Goal: Information Seeking & Learning: Learn about a topic

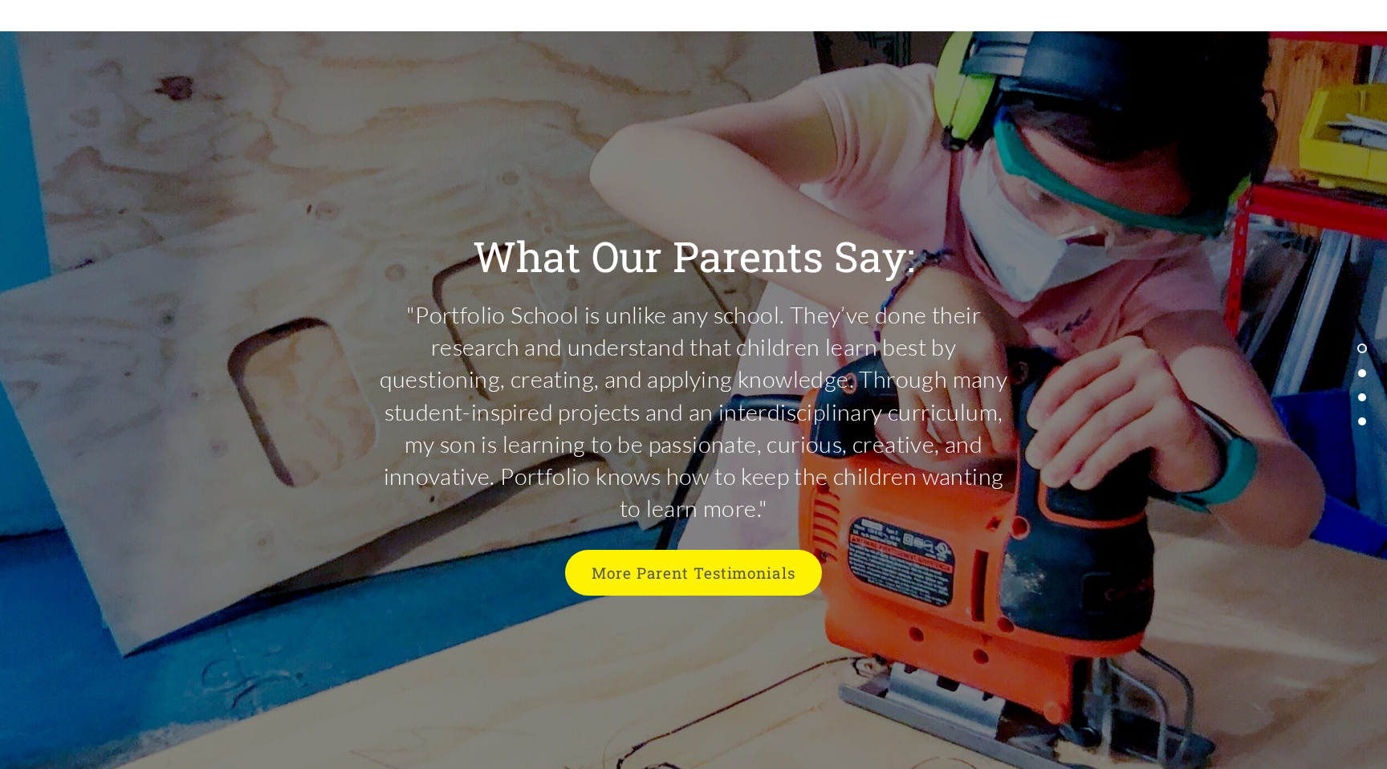
scroll to position [4197, 0]
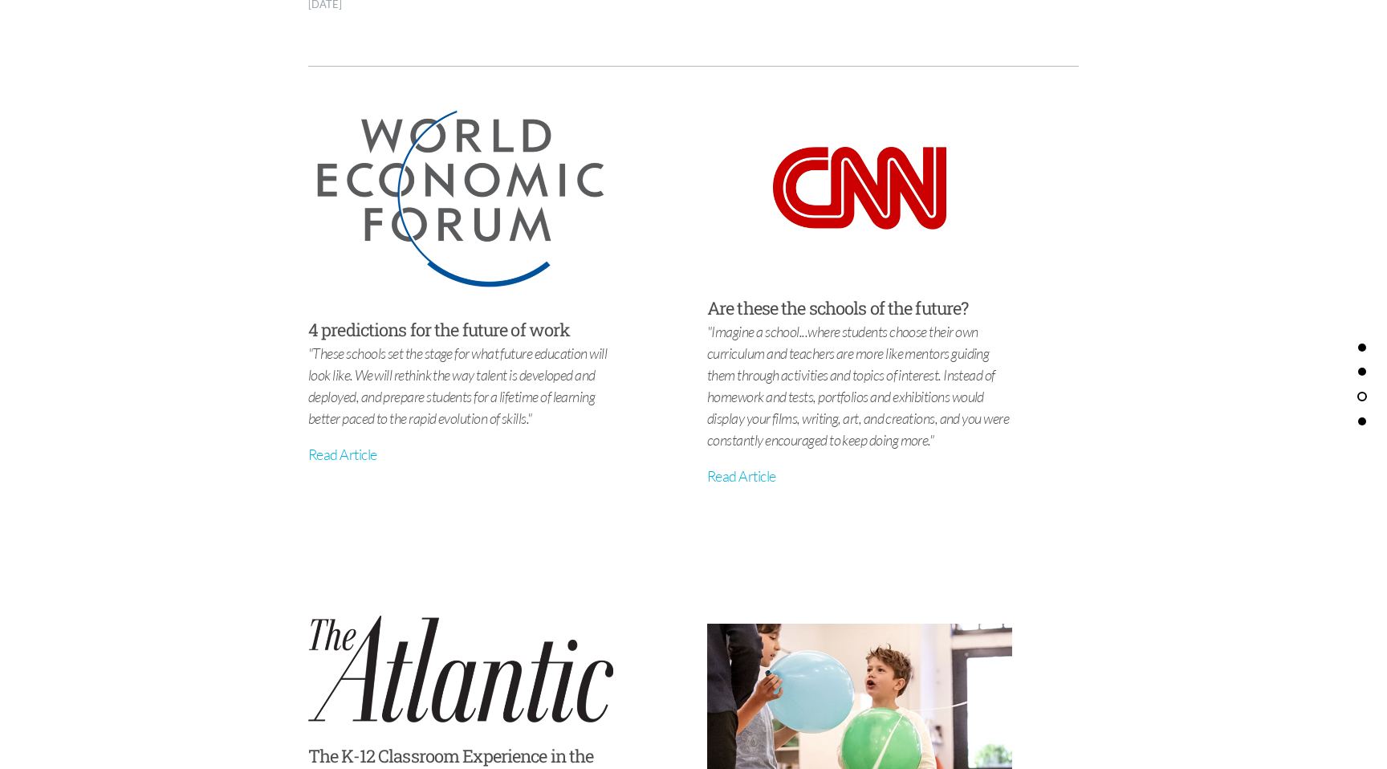
scroll to position [5738, 0]
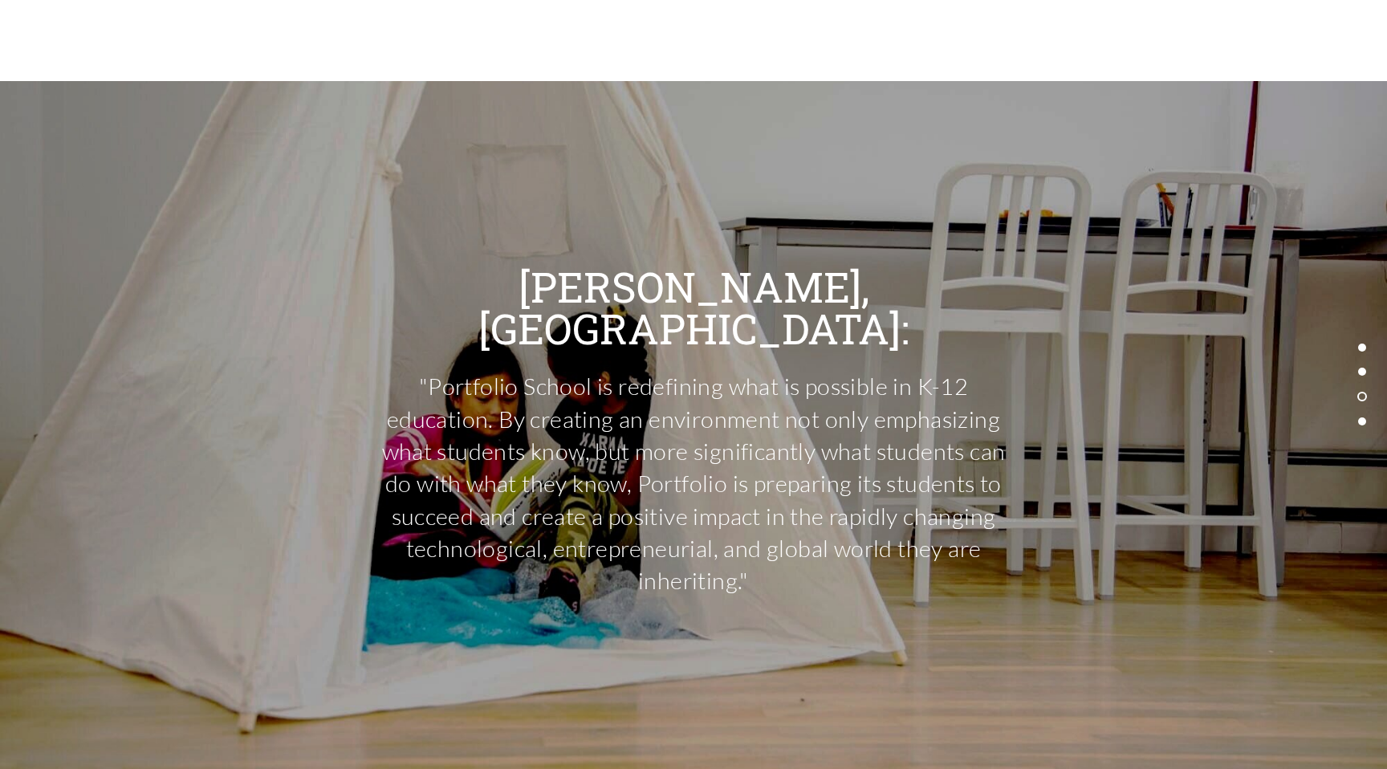
scroll to position [6980, 0]
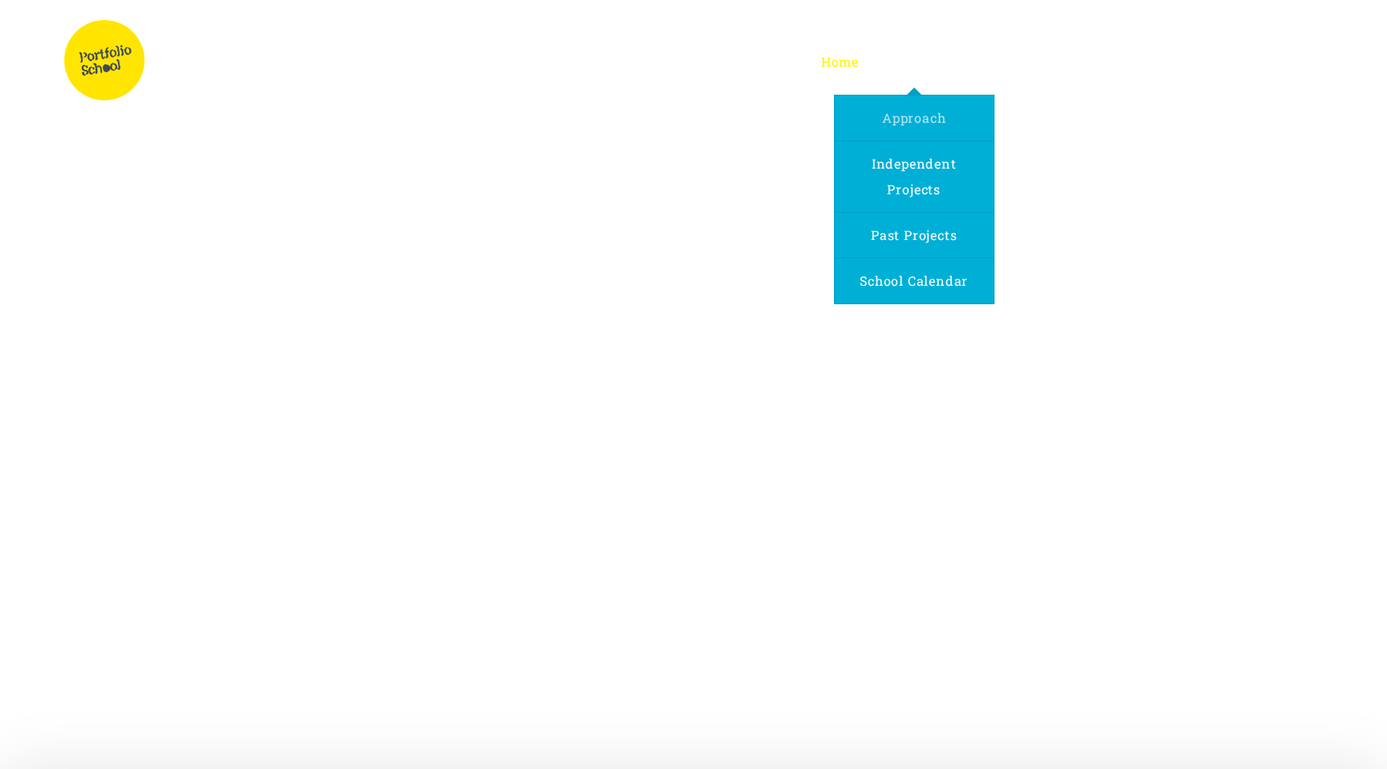
click at [892, 108] on link "Approach" at bounding box center [913, 118] width 83 height 45
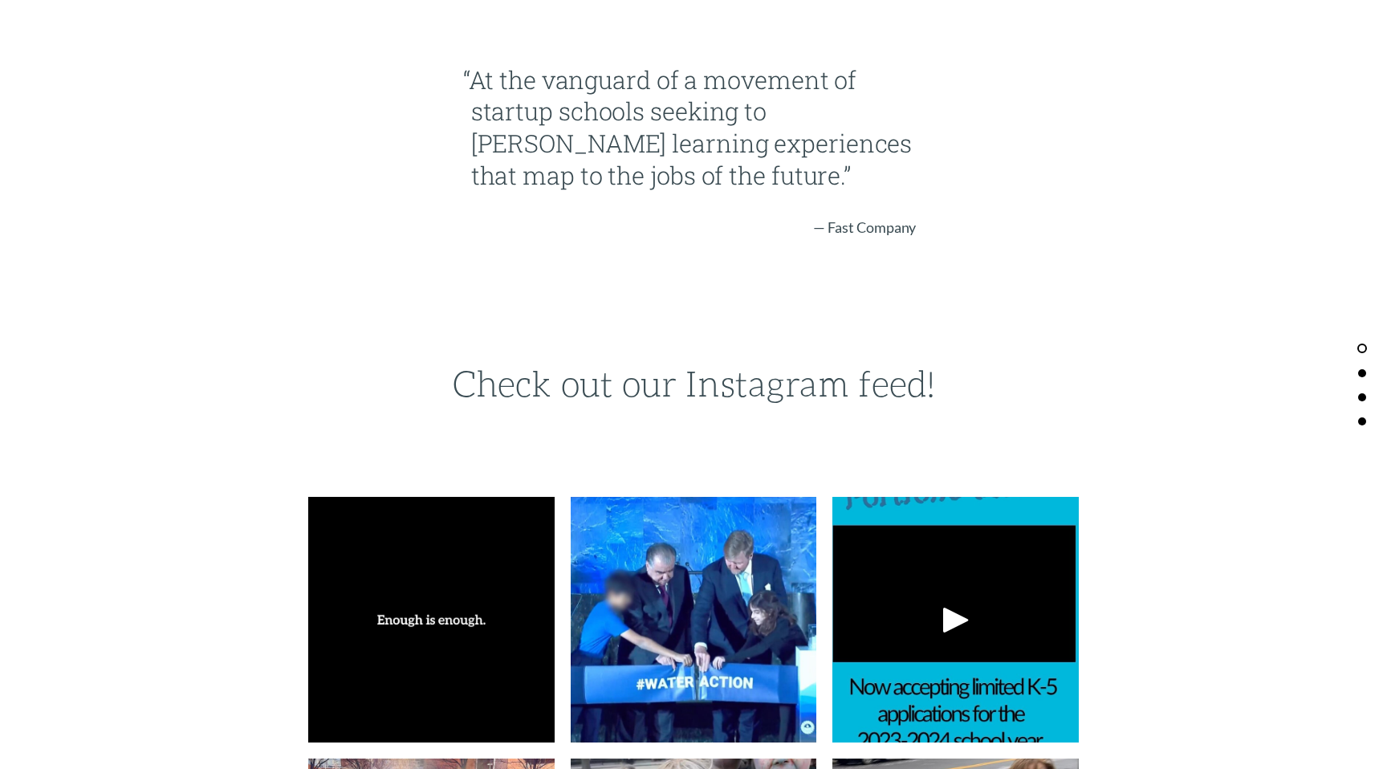
scroll to position [2889, 0]
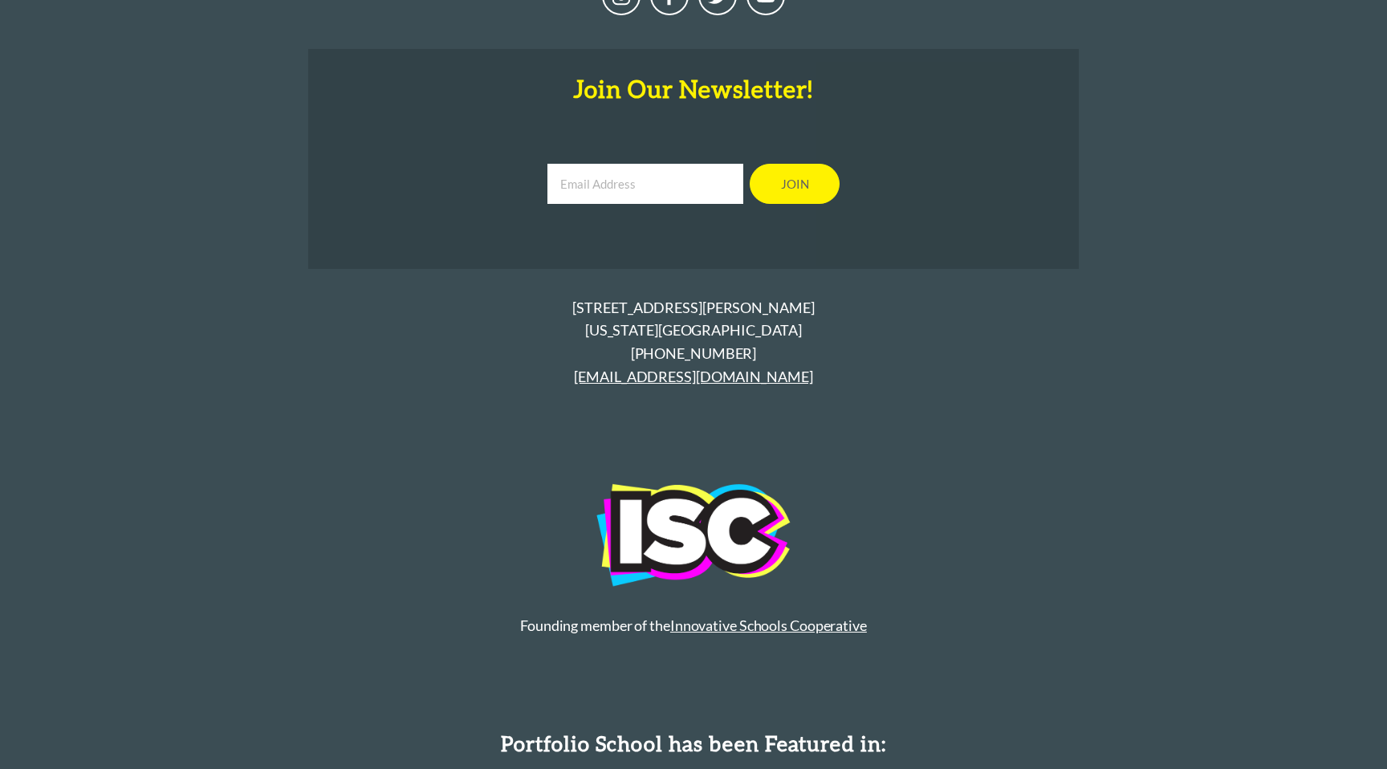
scroll to position [4959, 0]
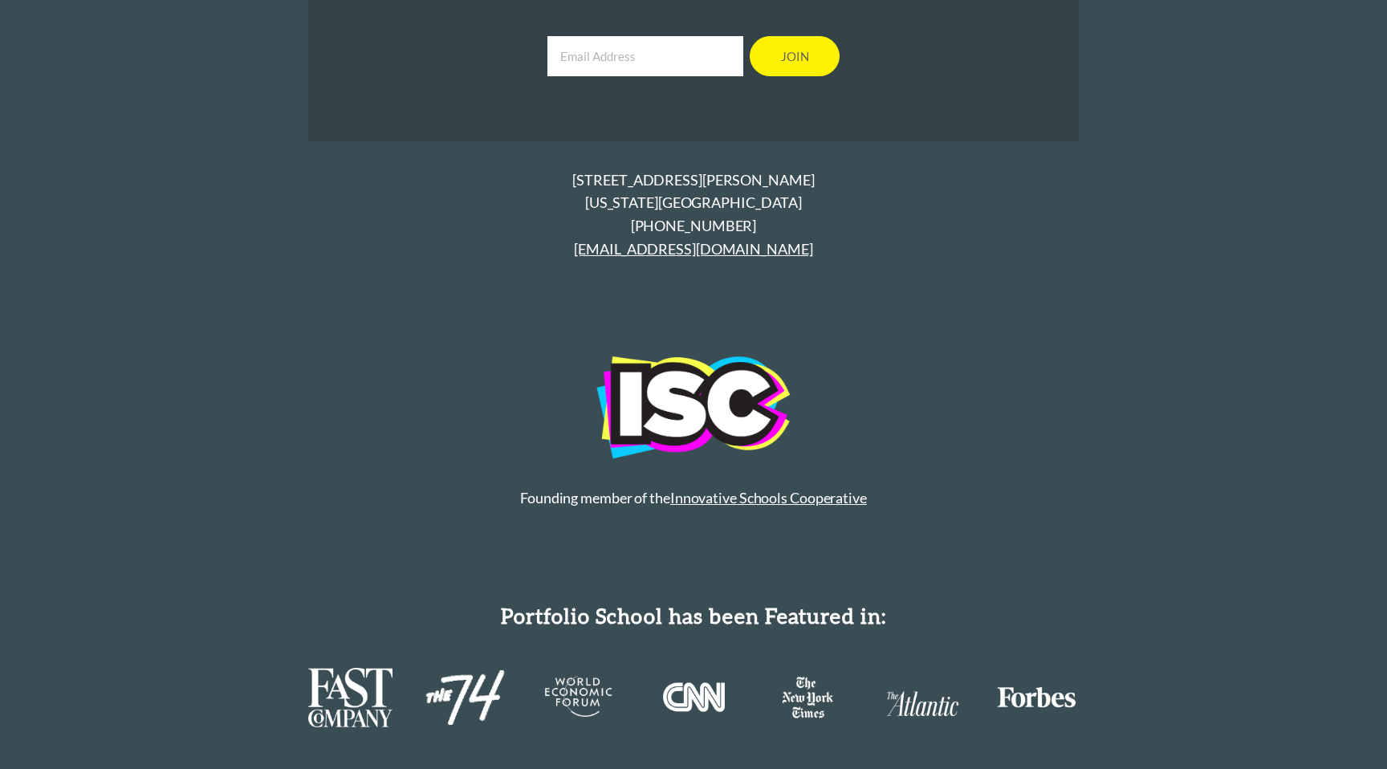
click at [787, 489] on link "Innovative Schools Cooperative" at bounding box center [768, 498] width 197 height 18
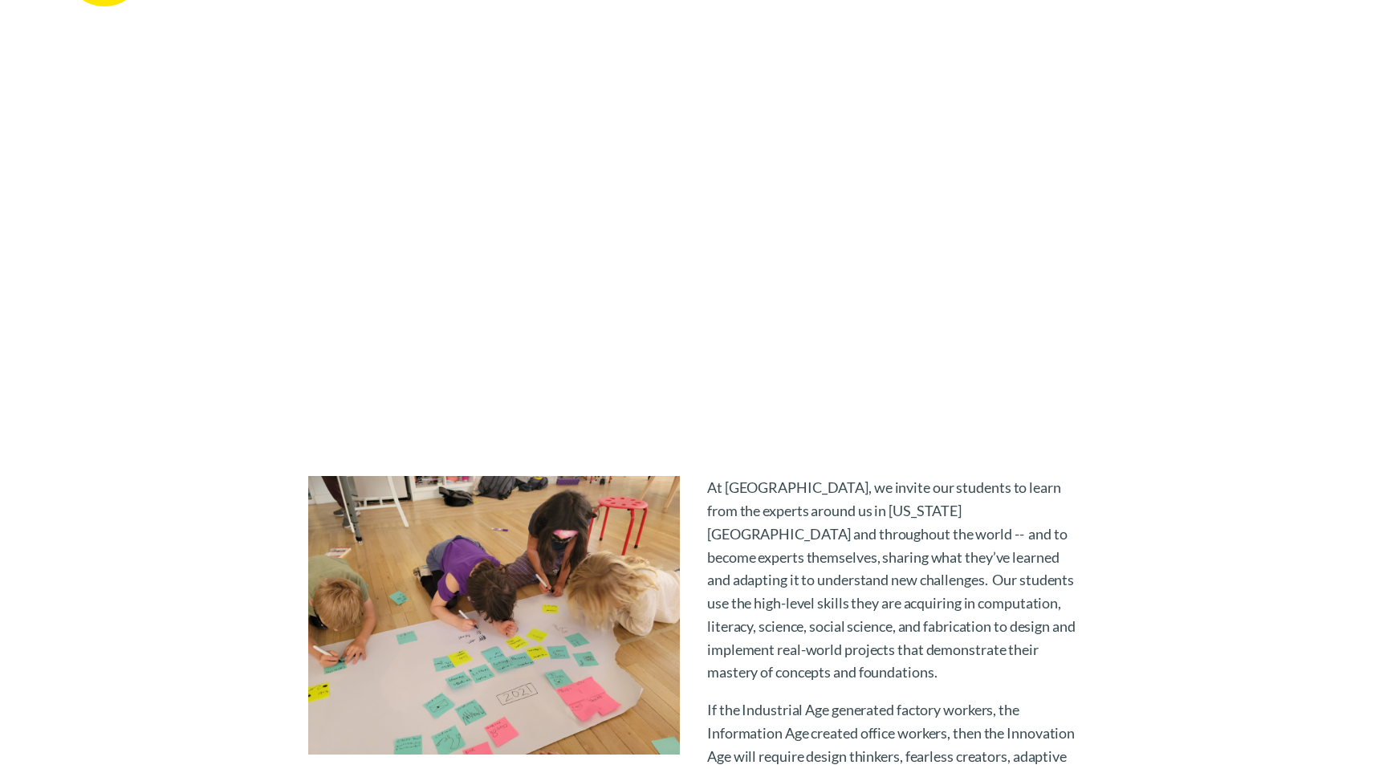
scroll to position [0, 0]
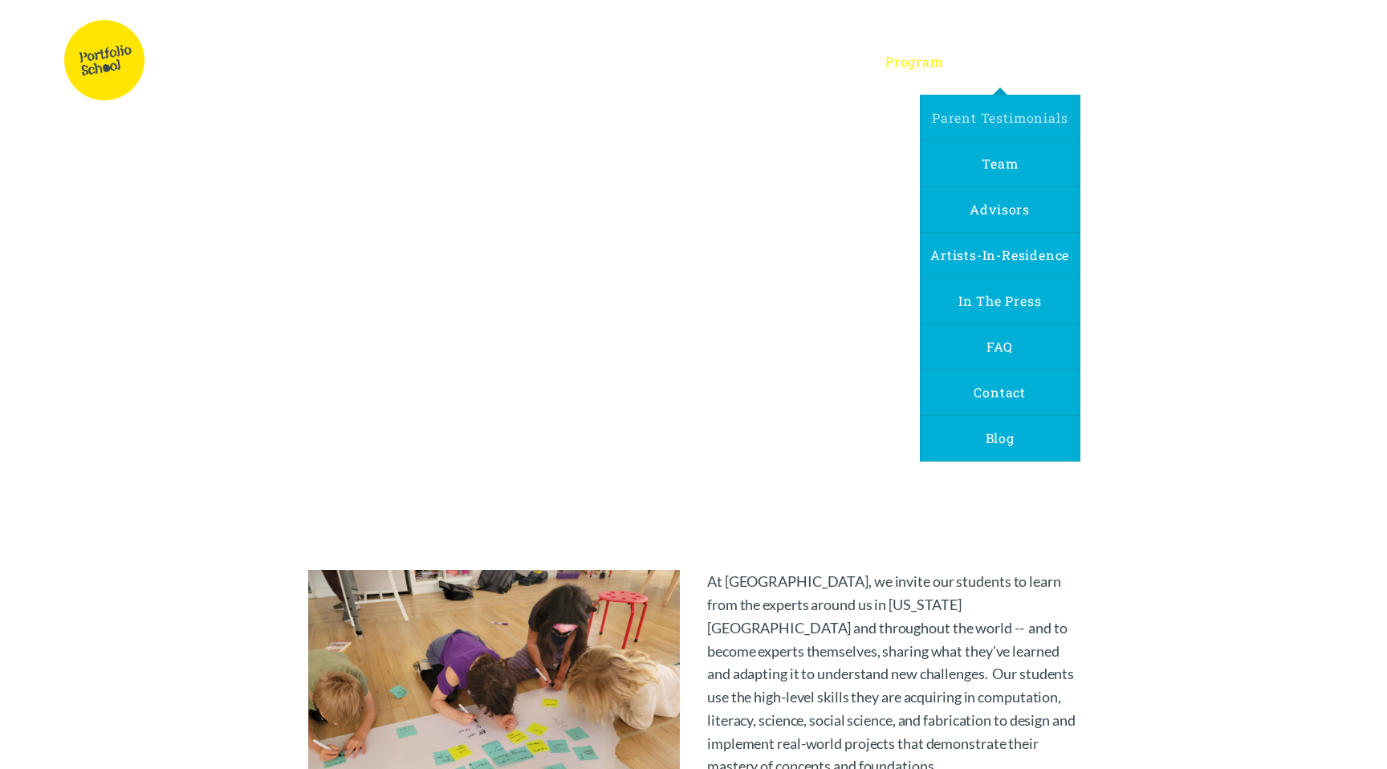
click at [997, 108] on link "Parent Testimonials" at bounding box center [999, 118] width 155 height 45
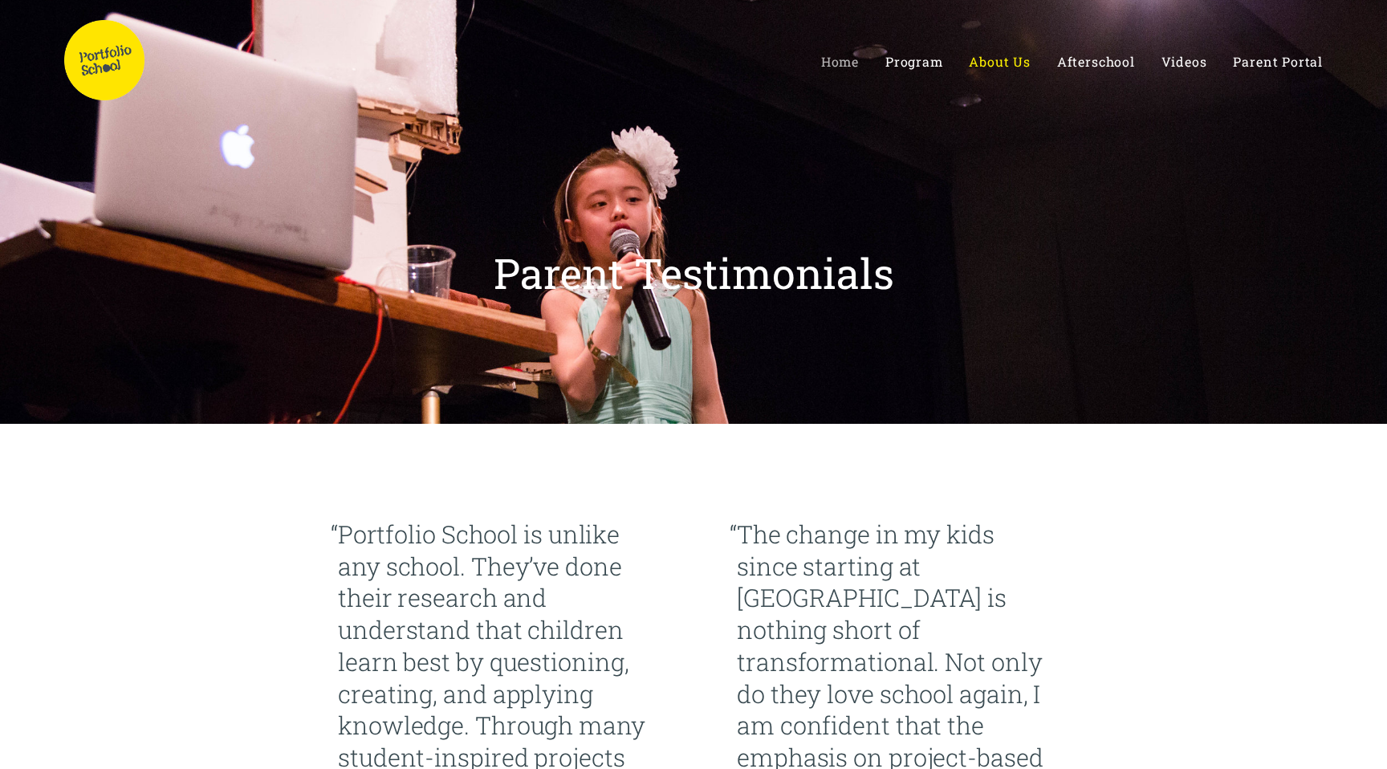
click at [857, 67] on span "Home" at bounding box center [840, 61] width 38 height 17
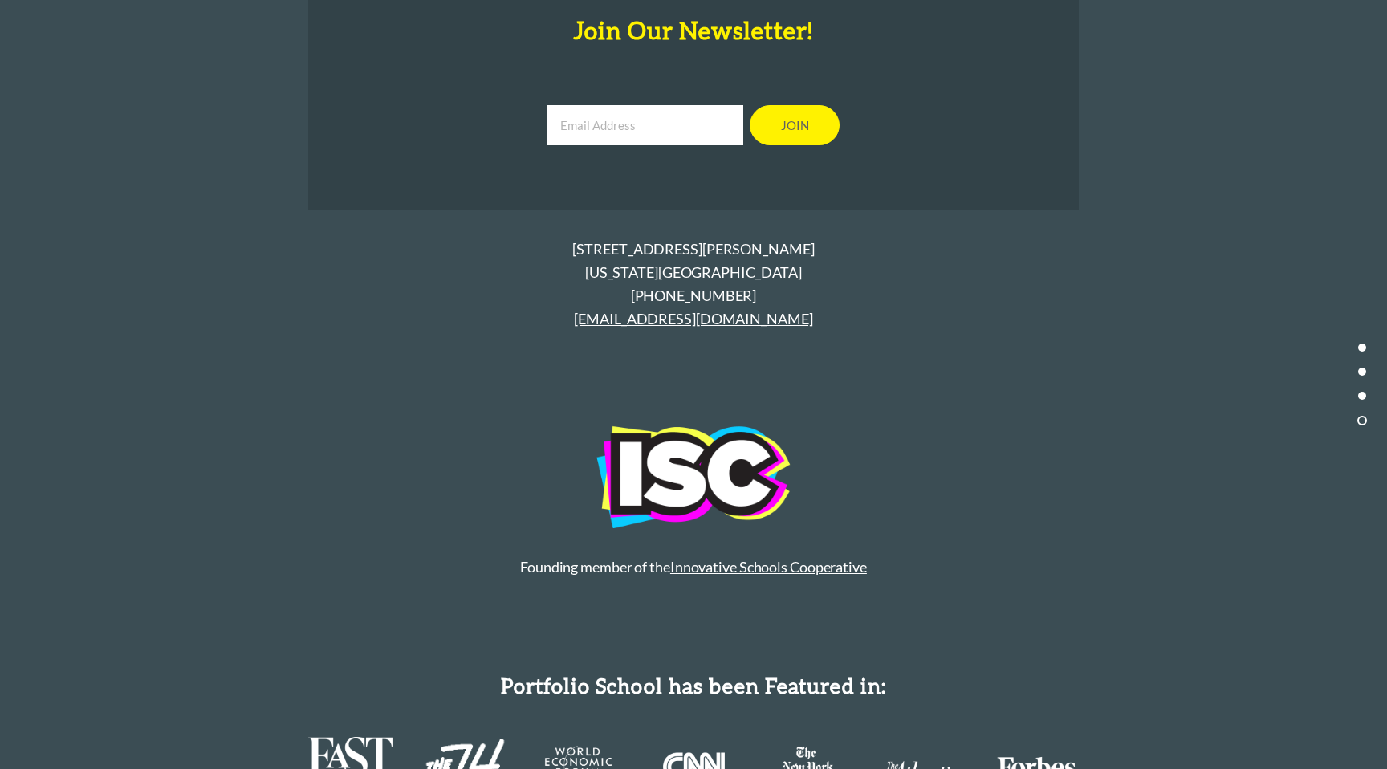
scroll to position [7864, 0]
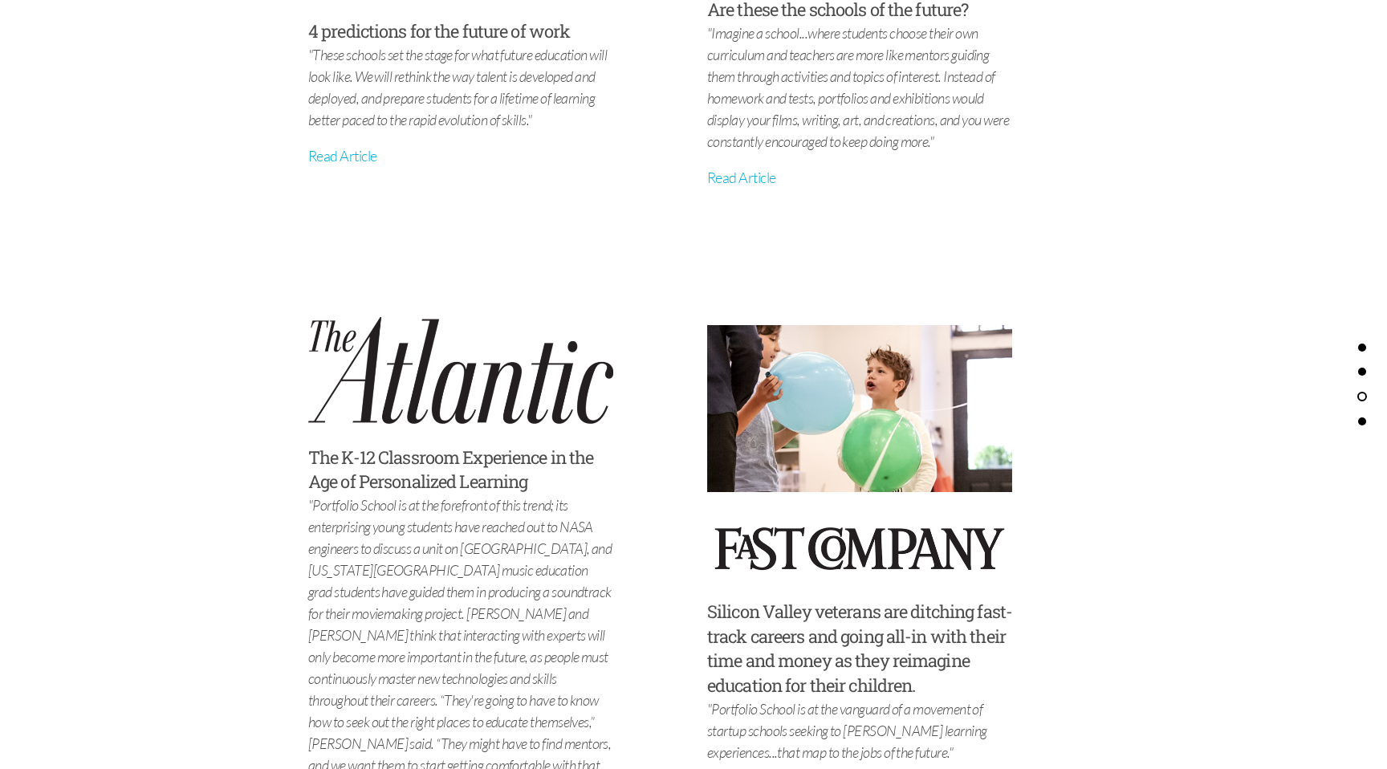
scroll to position [5786, 0]
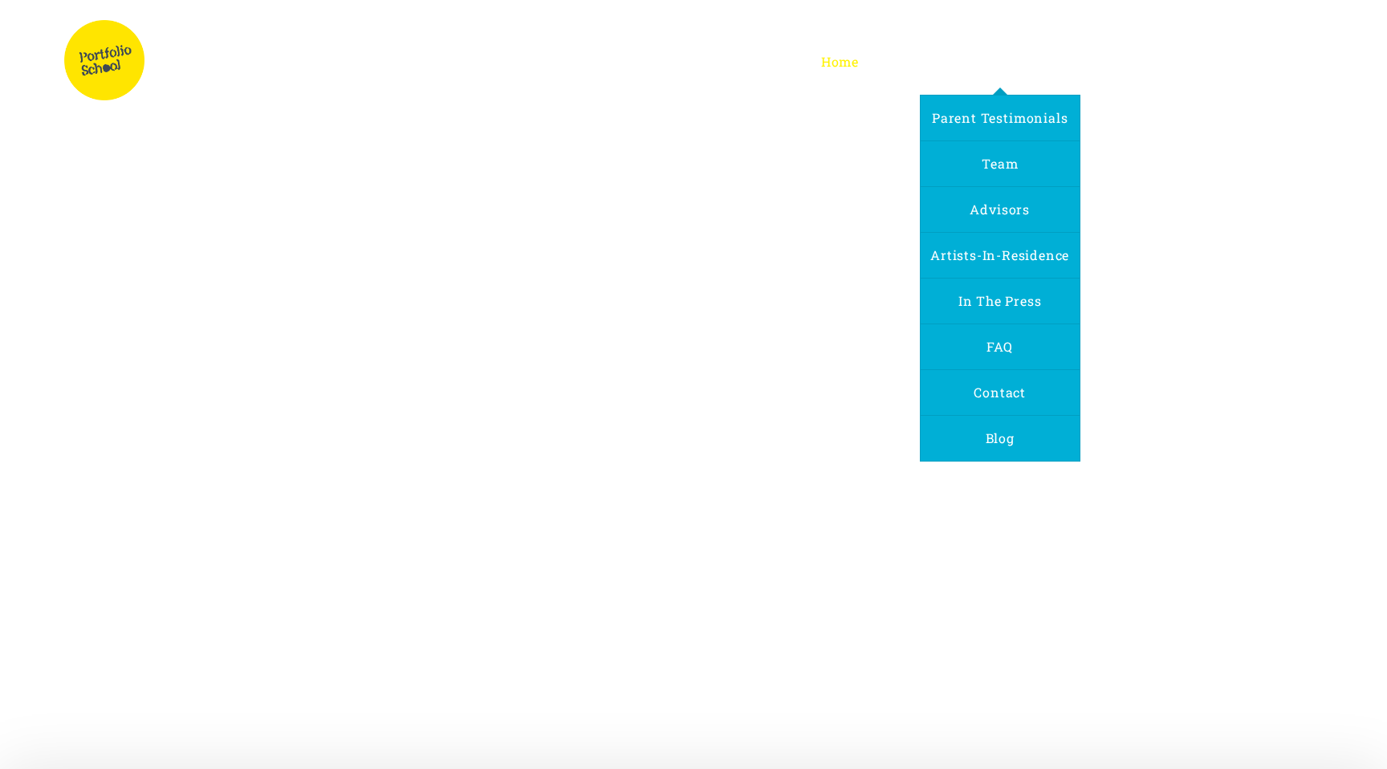
click at [1015, 66] on span "About Us" at bounding box center [999, 61] width 61 height 17
click at [998, 174] on link "Team" at bounding box center [999, 163] width 55 height 45
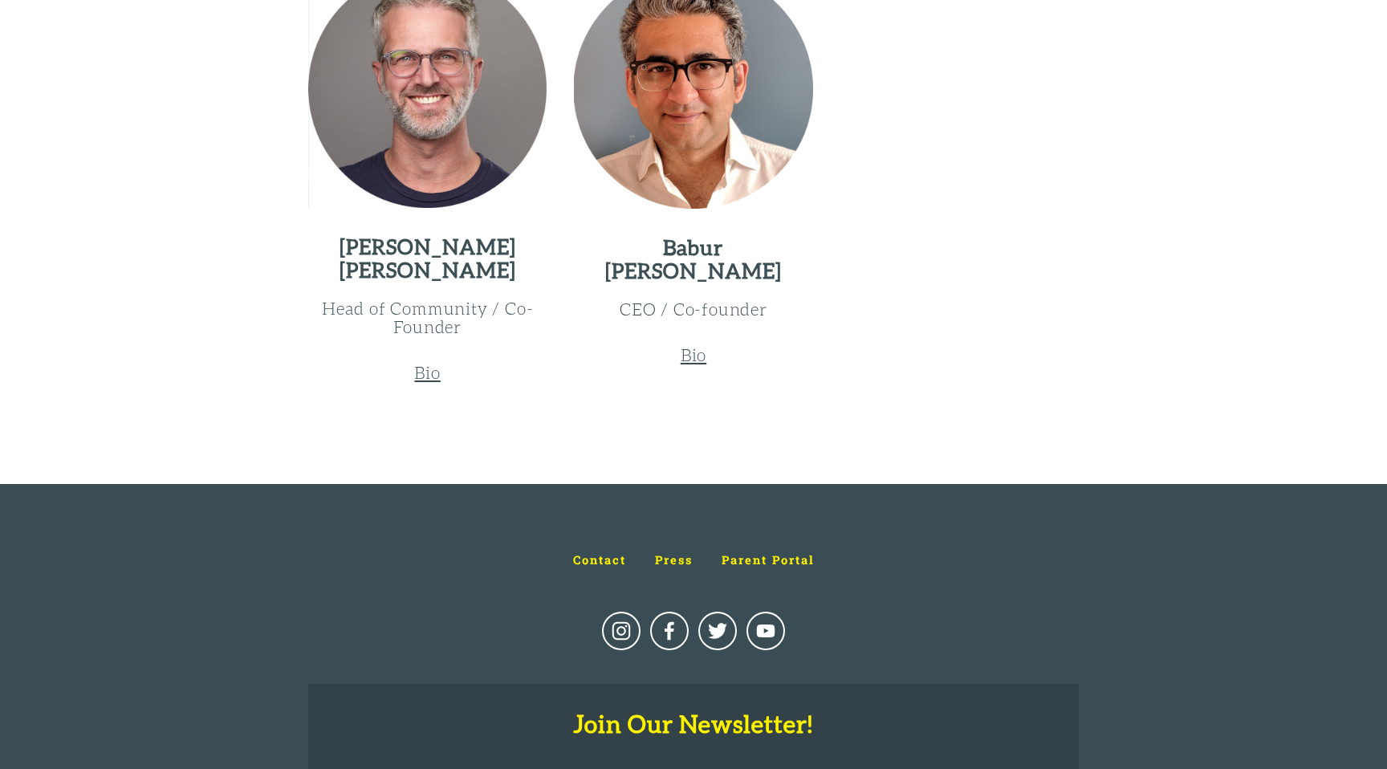
scroll to position [2298, 0]
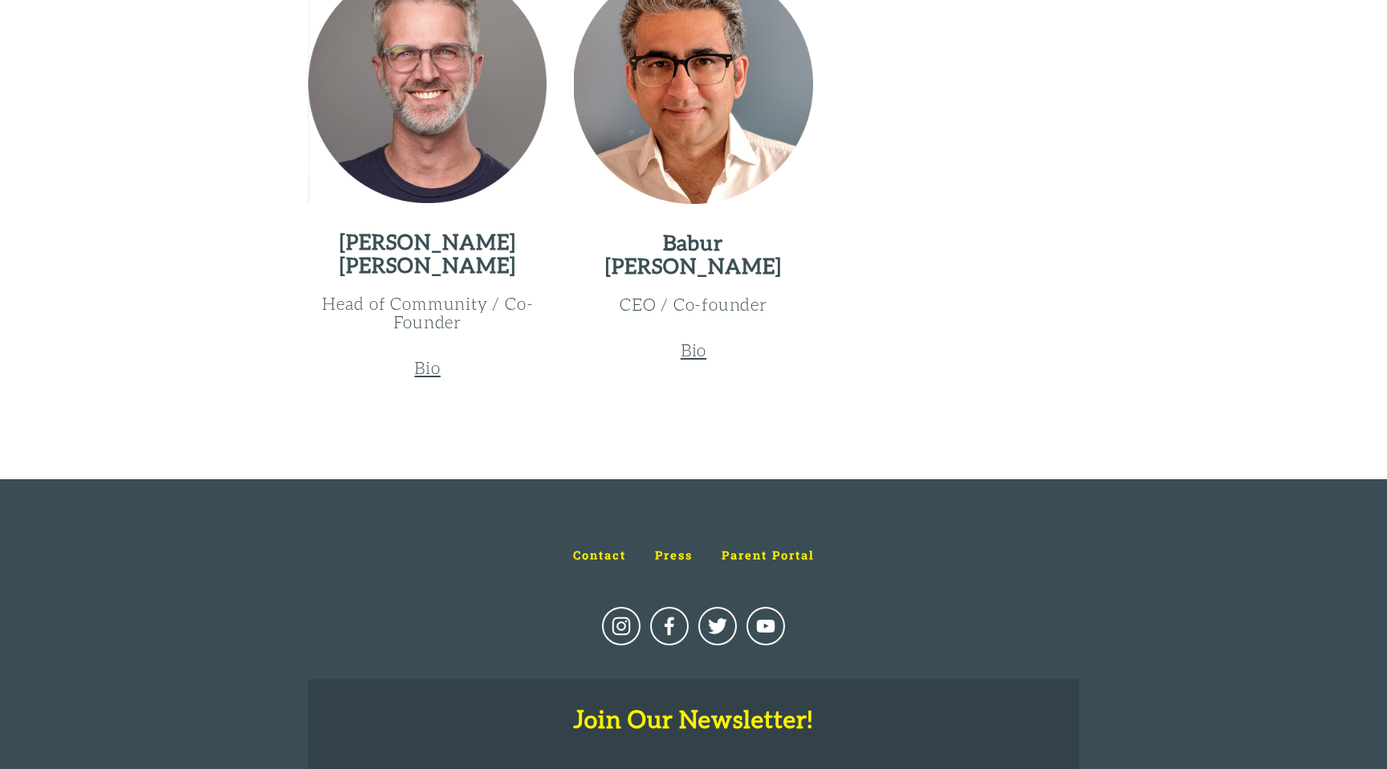
click at [425, 372] on u "Bio" at bounding box center [427, 367] width 26 height 20
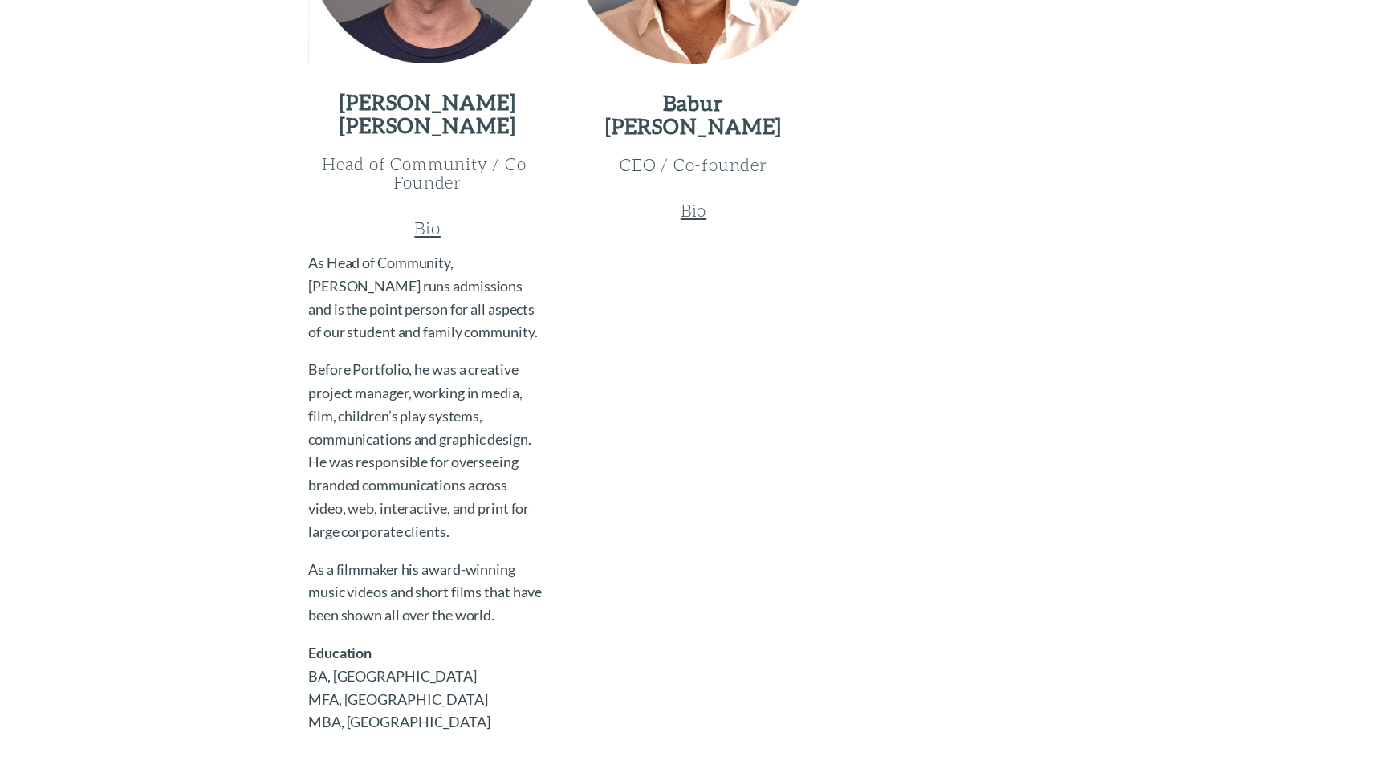
scroll to position [2445, 0]
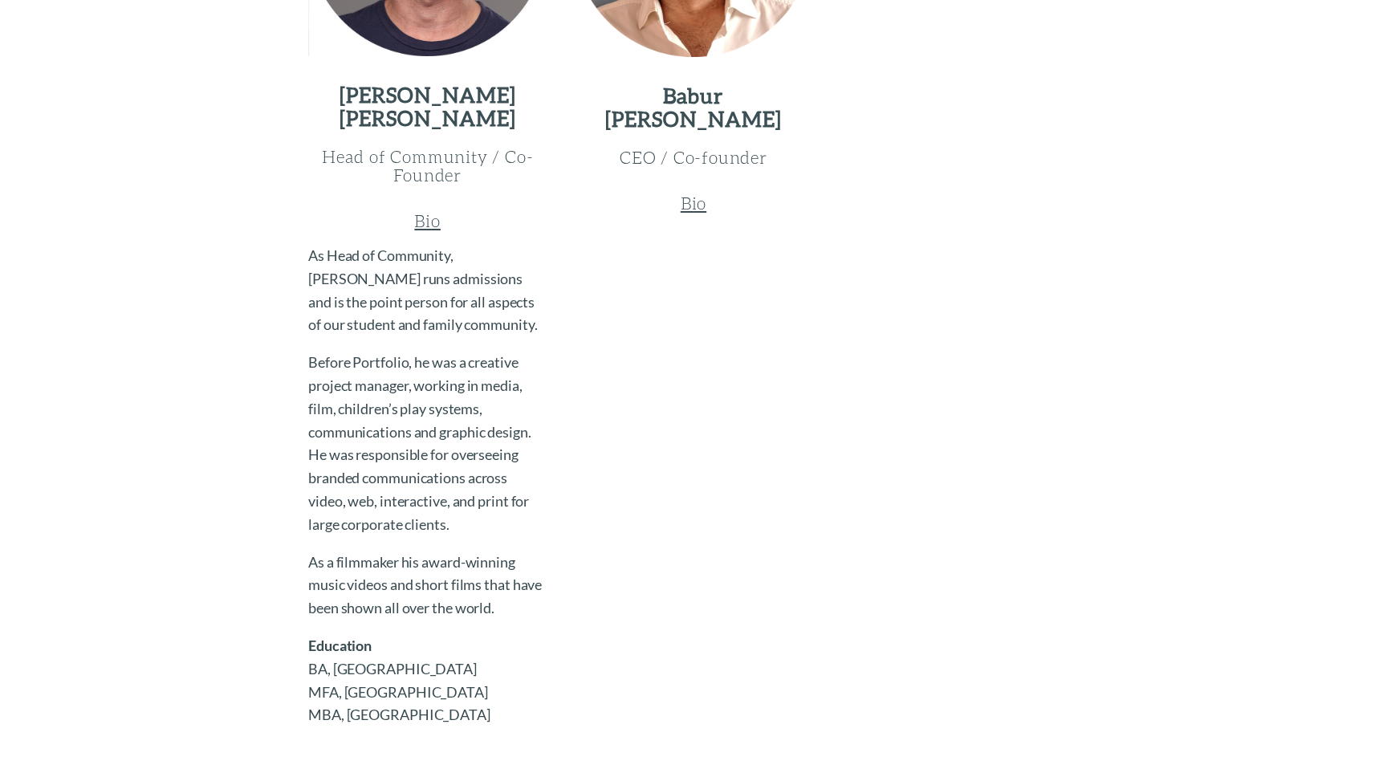
click at [688, 209] on u "Bio" at bounding box center [694, 203] width 26 height 20
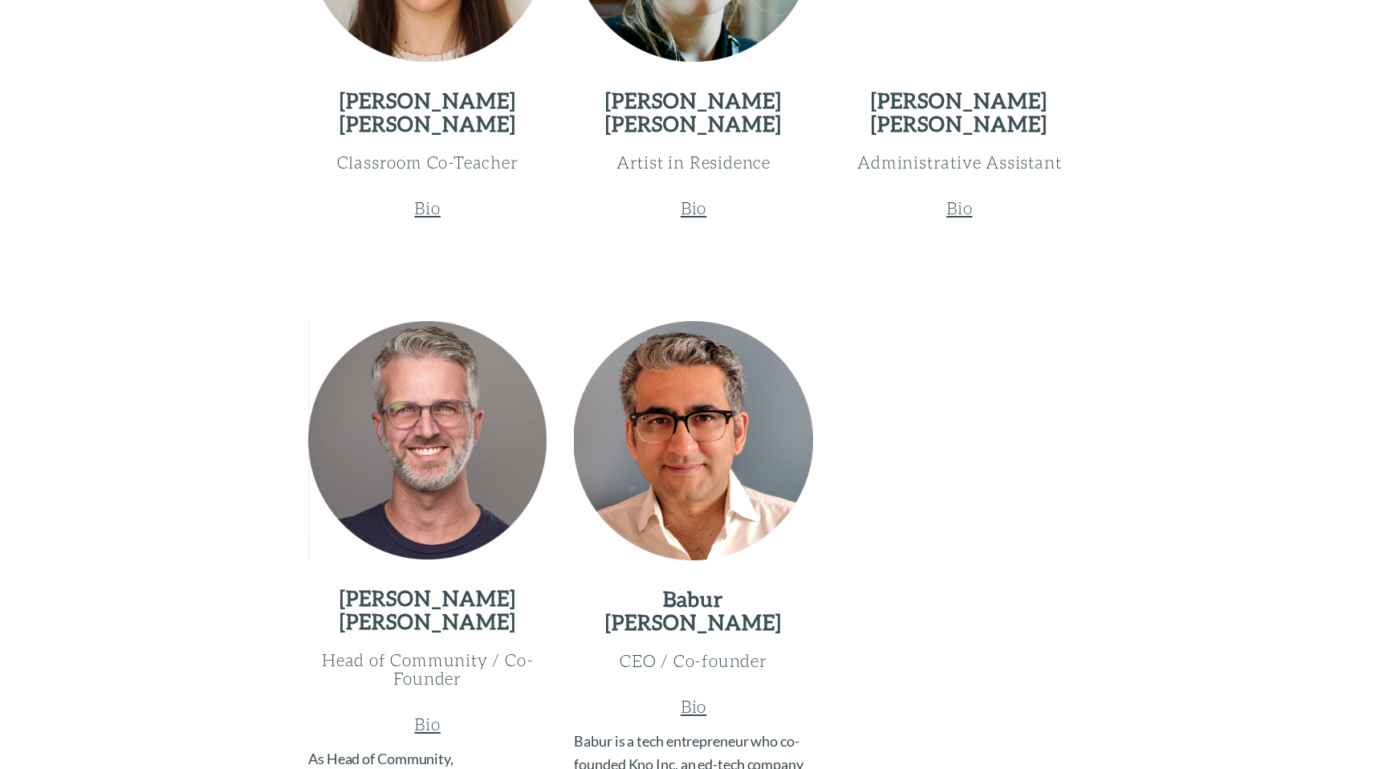
scroll to position [1942, 0]
click at [965, 202] on u "Bio" at bounding box center [959, 207] width 26 height 20
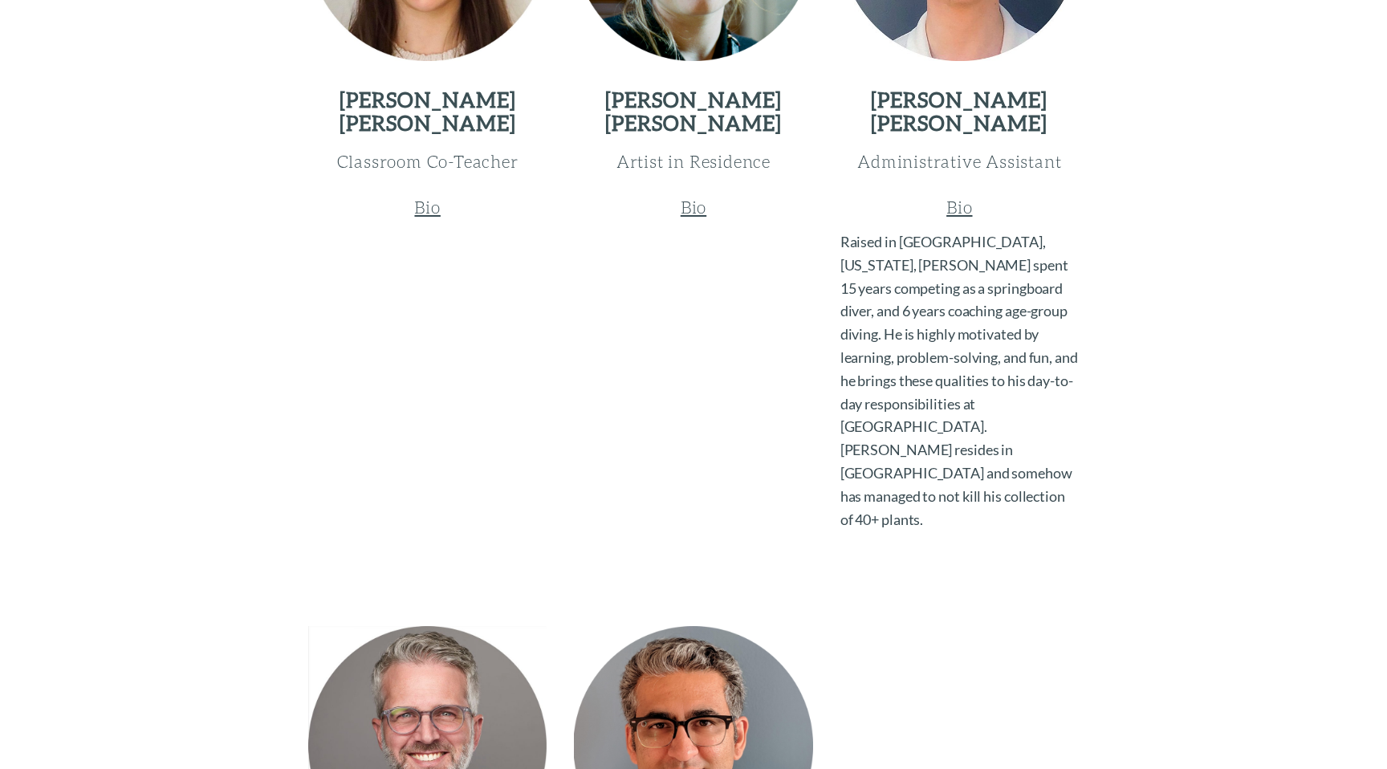
click at [693, 205] on u "Bio" at bounding box center [694, 207] width 26 height 20
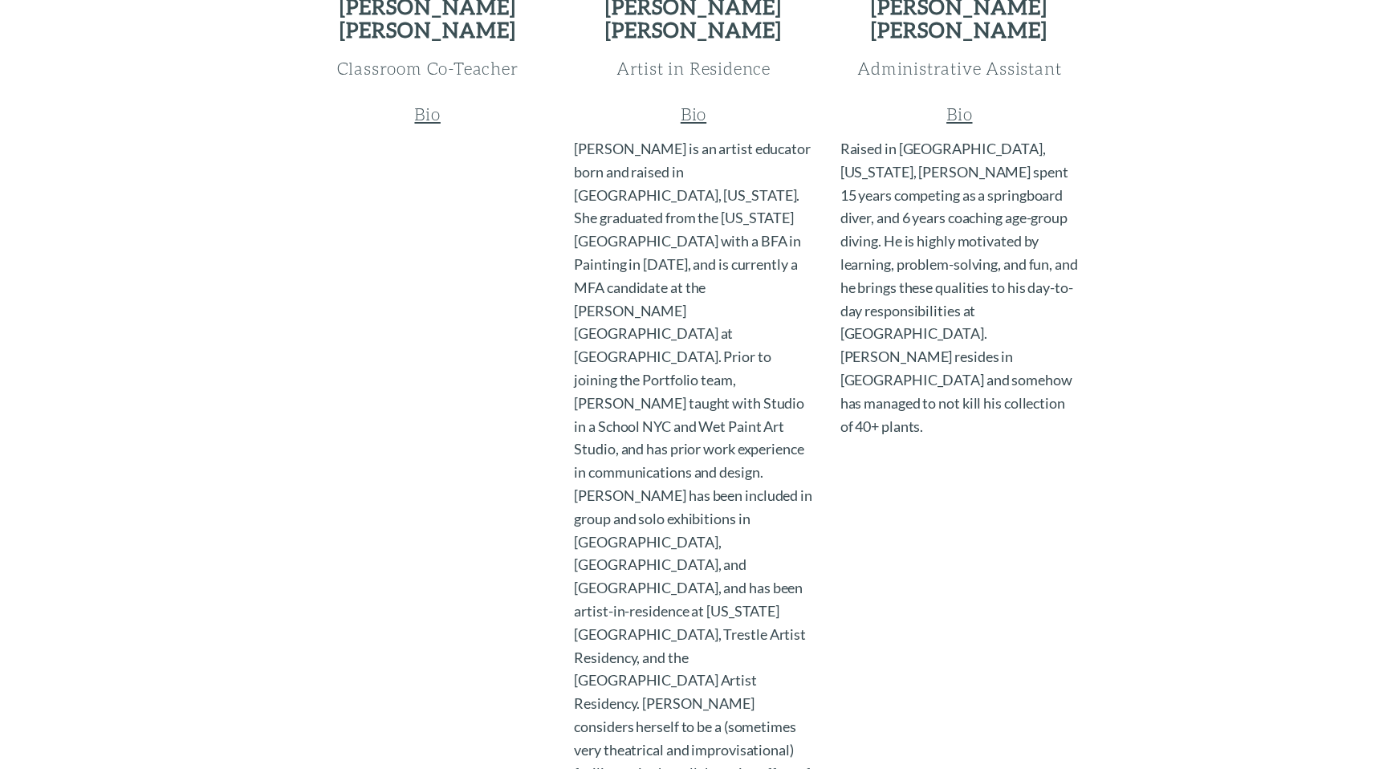
scroll to position [1930, 0]
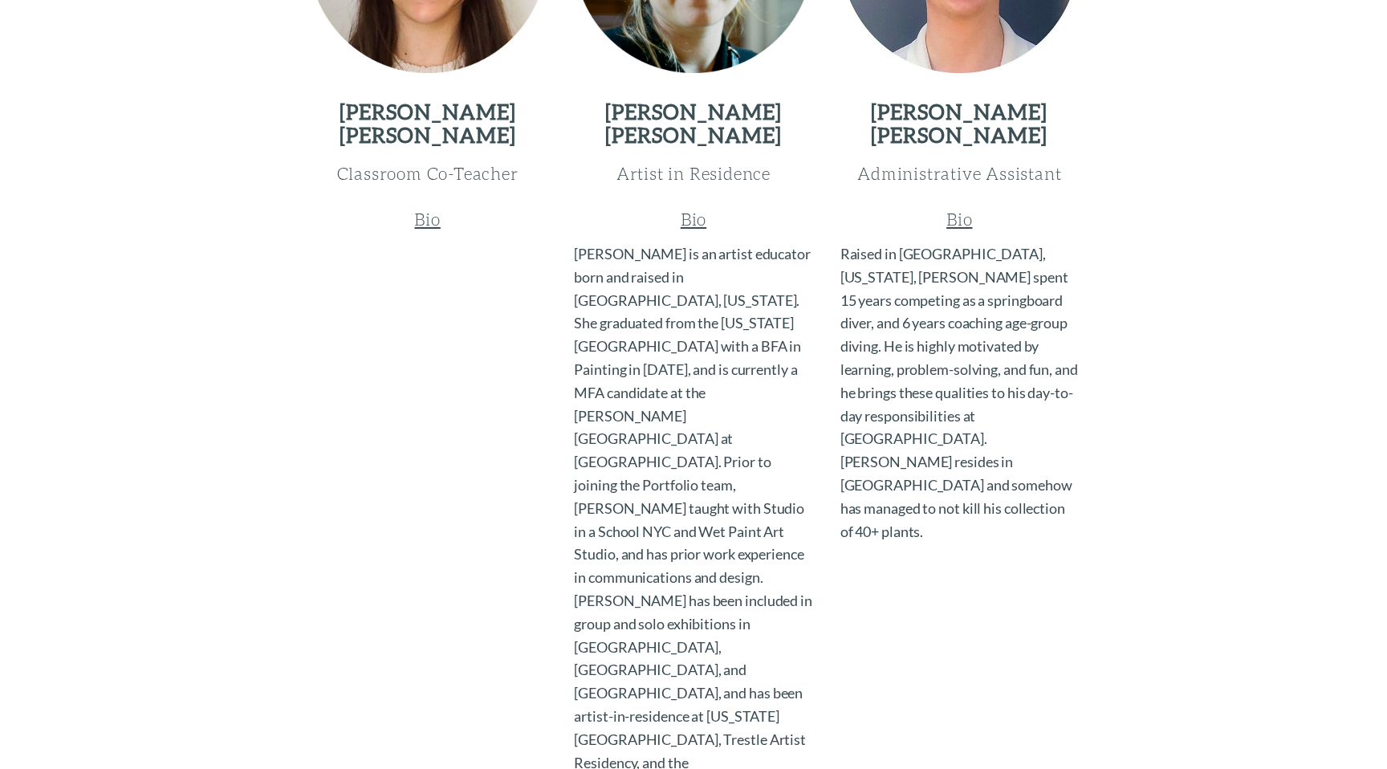
click at [429, 229] on u "Bio" at bounding box center [427, 219] width 26 height 20
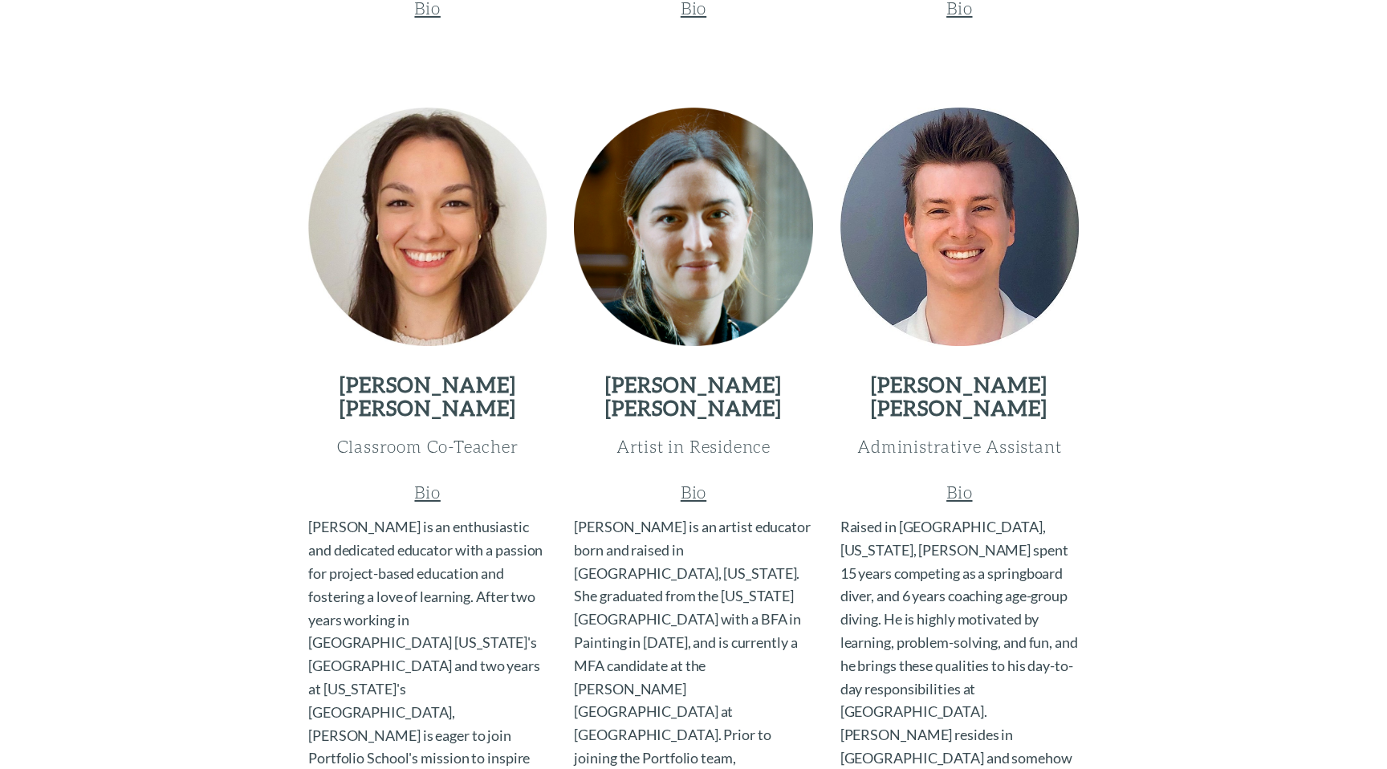
scroll to position [1524, 0]
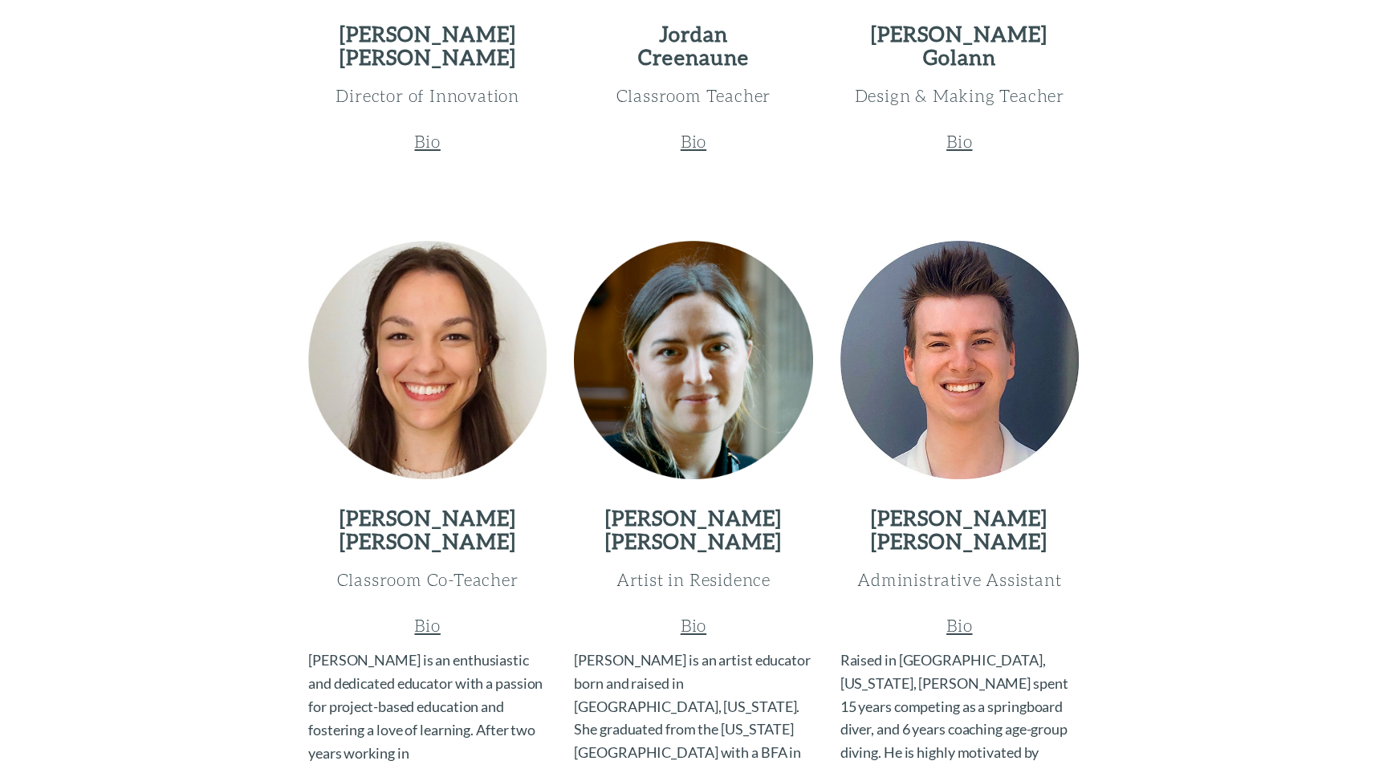
click at [951, 146] on u "Bio" at bounding box center [959, 141] width 26 height 20
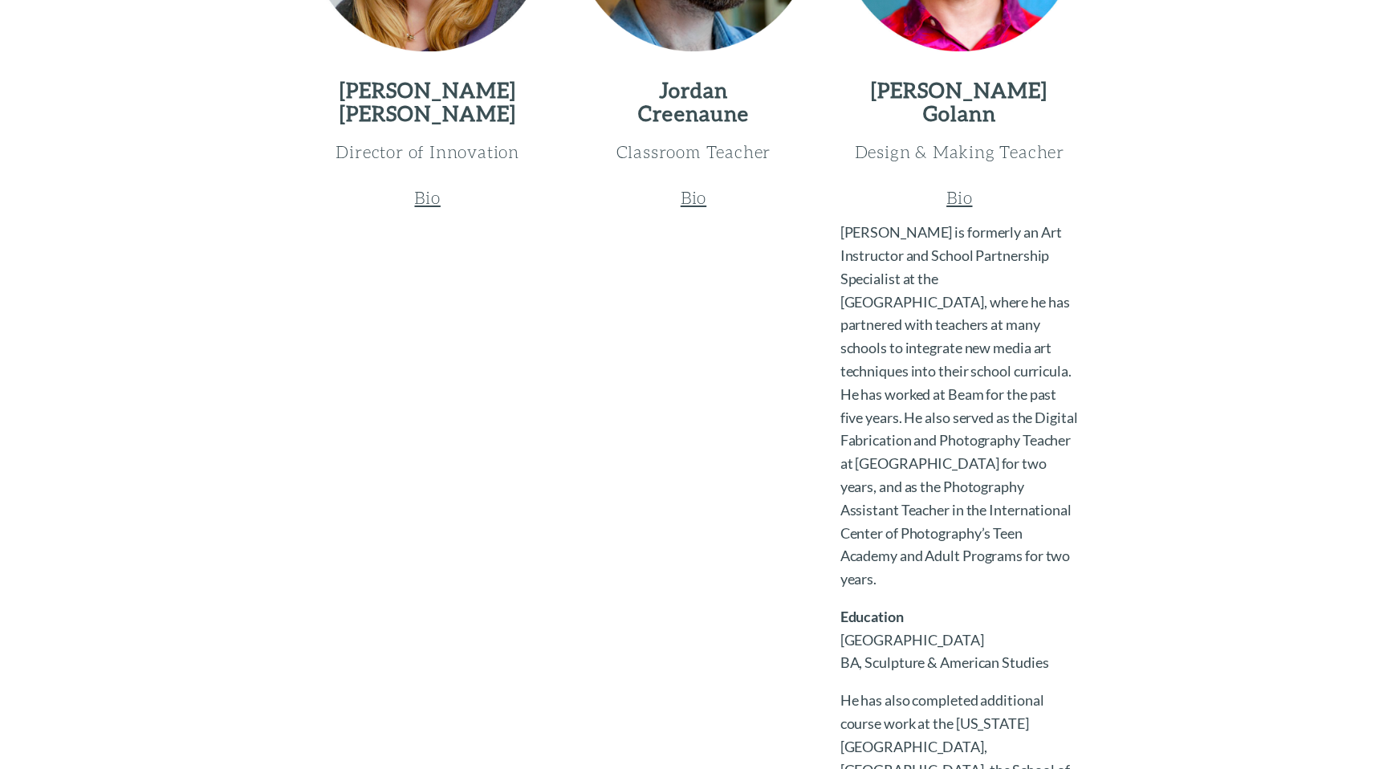
scroll to position [1349, 0]
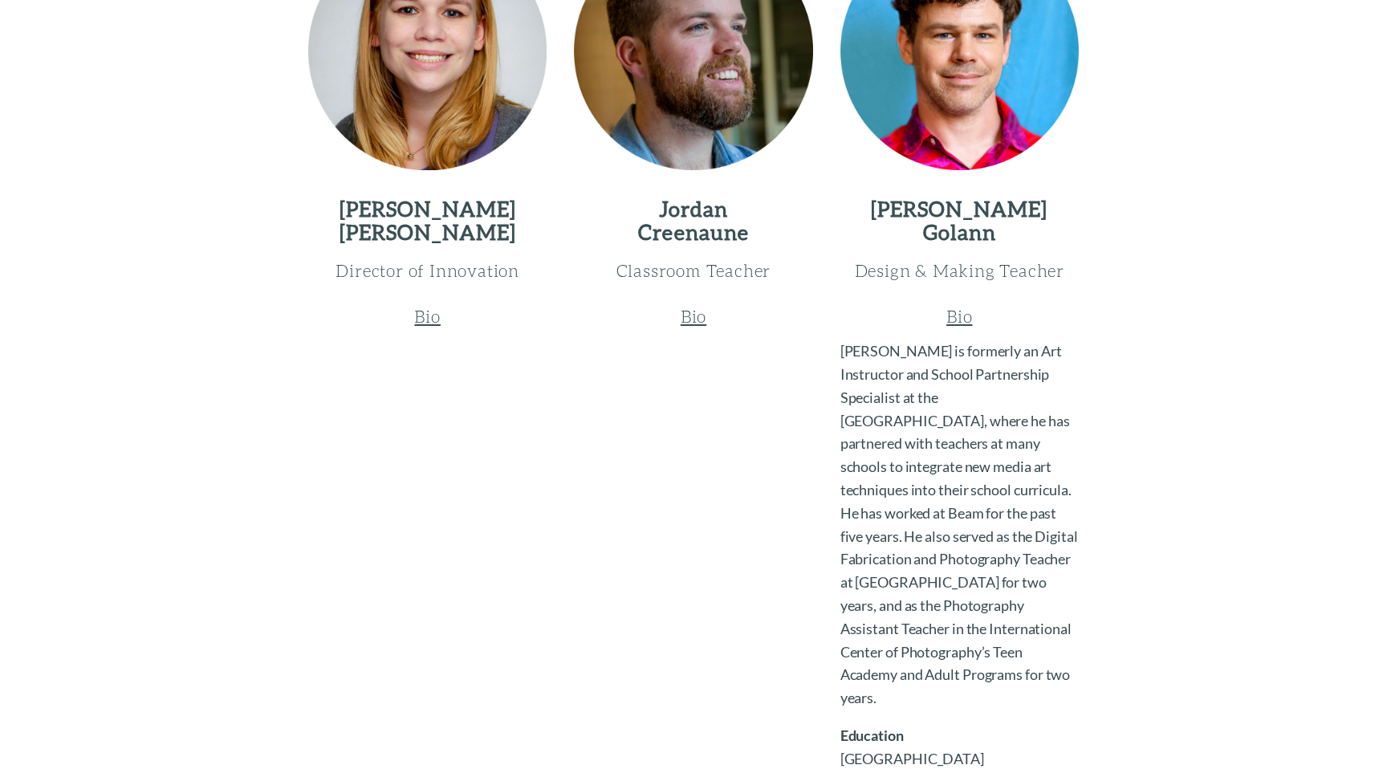
click at [691, 311] on u "Bio" at bounding box center [694, 316] width 26 height 20
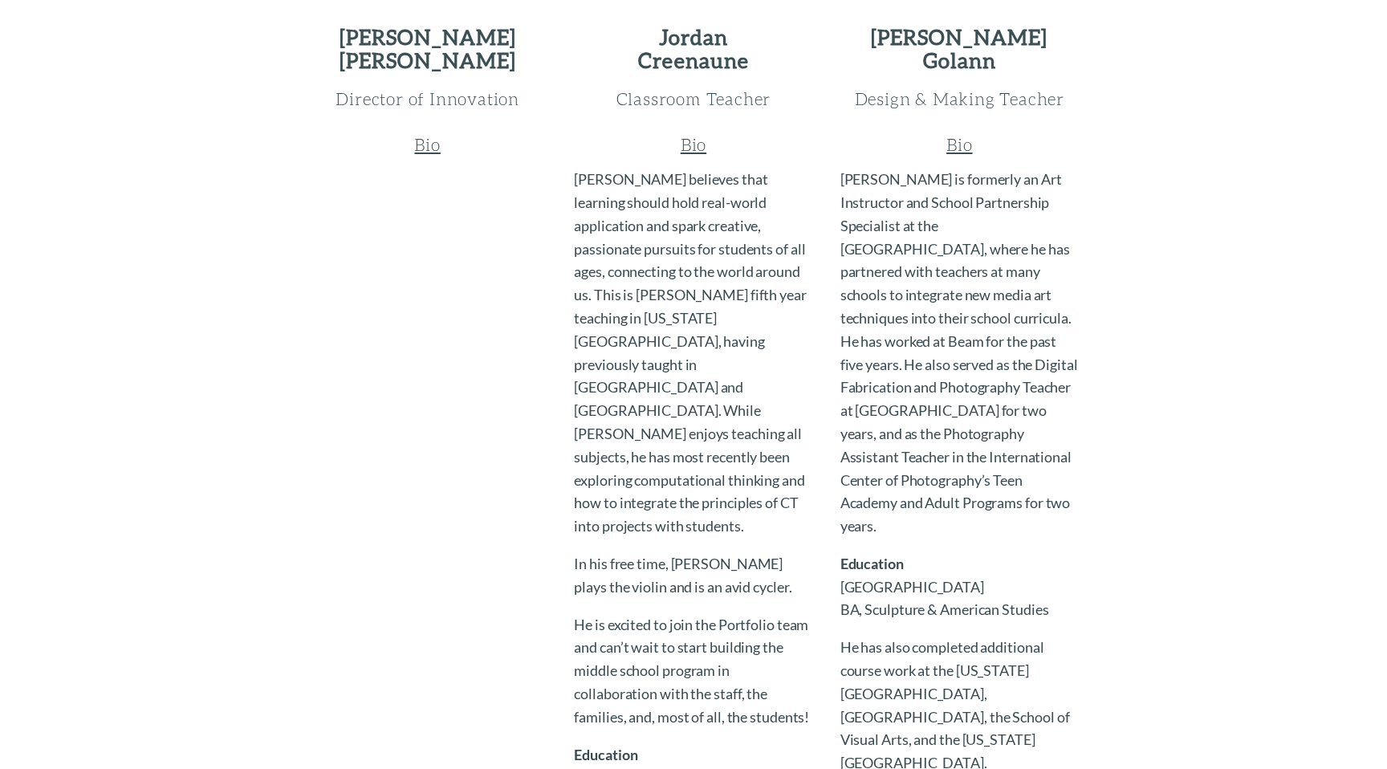
scroll to position [1522, 0]
click at [430, 143] on u "Bio" at bounding box center [427, 142] width 26 height 20
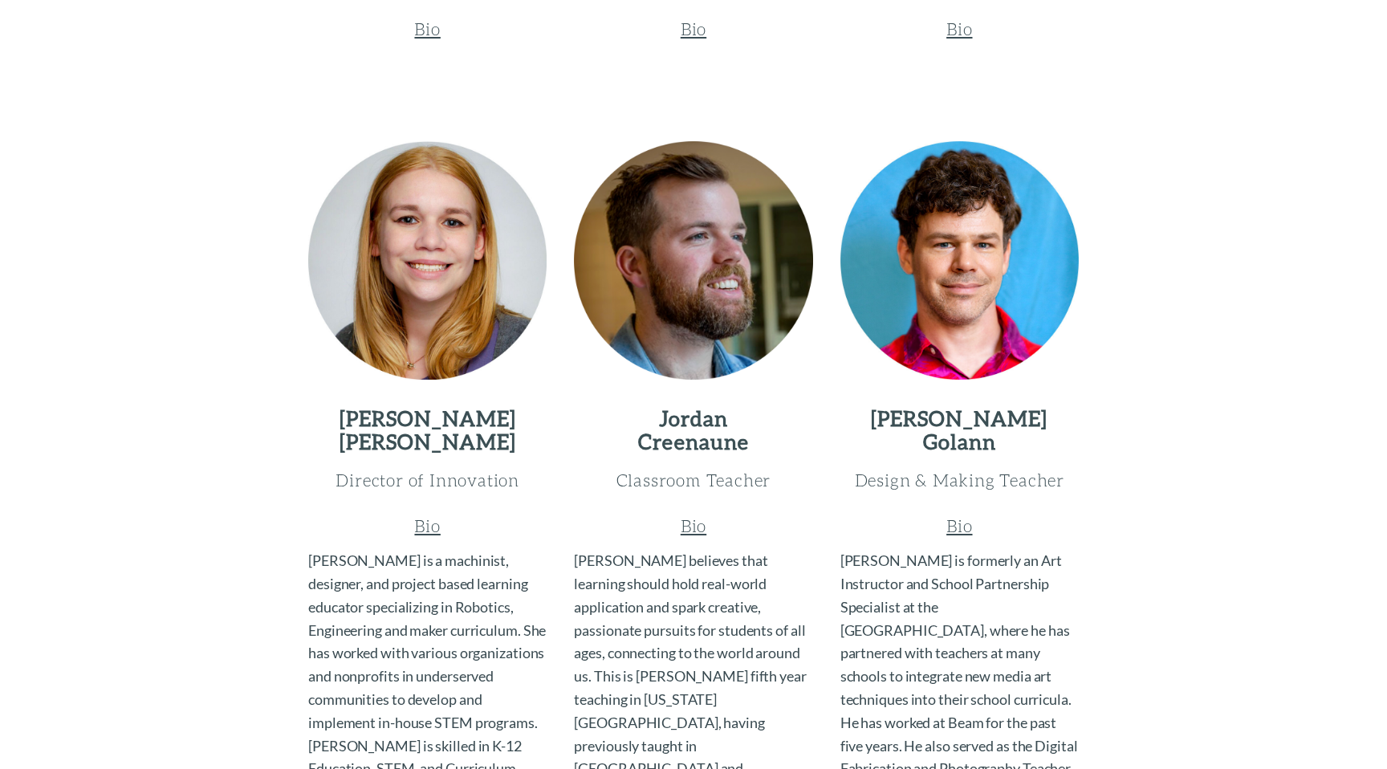
scroll to position [903, 0]
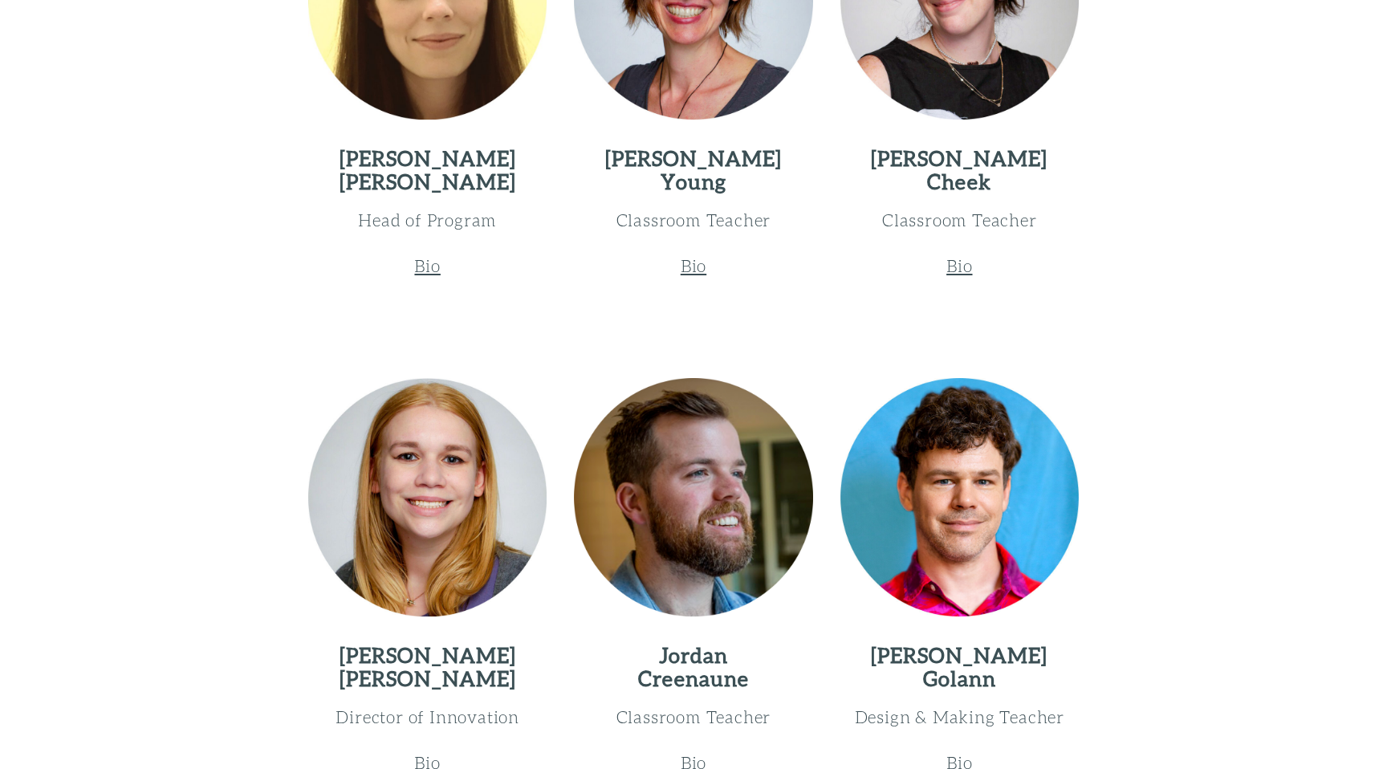
click at [961, 266] on u "Bio" at bounding box center [959, 265] width 26 height 20
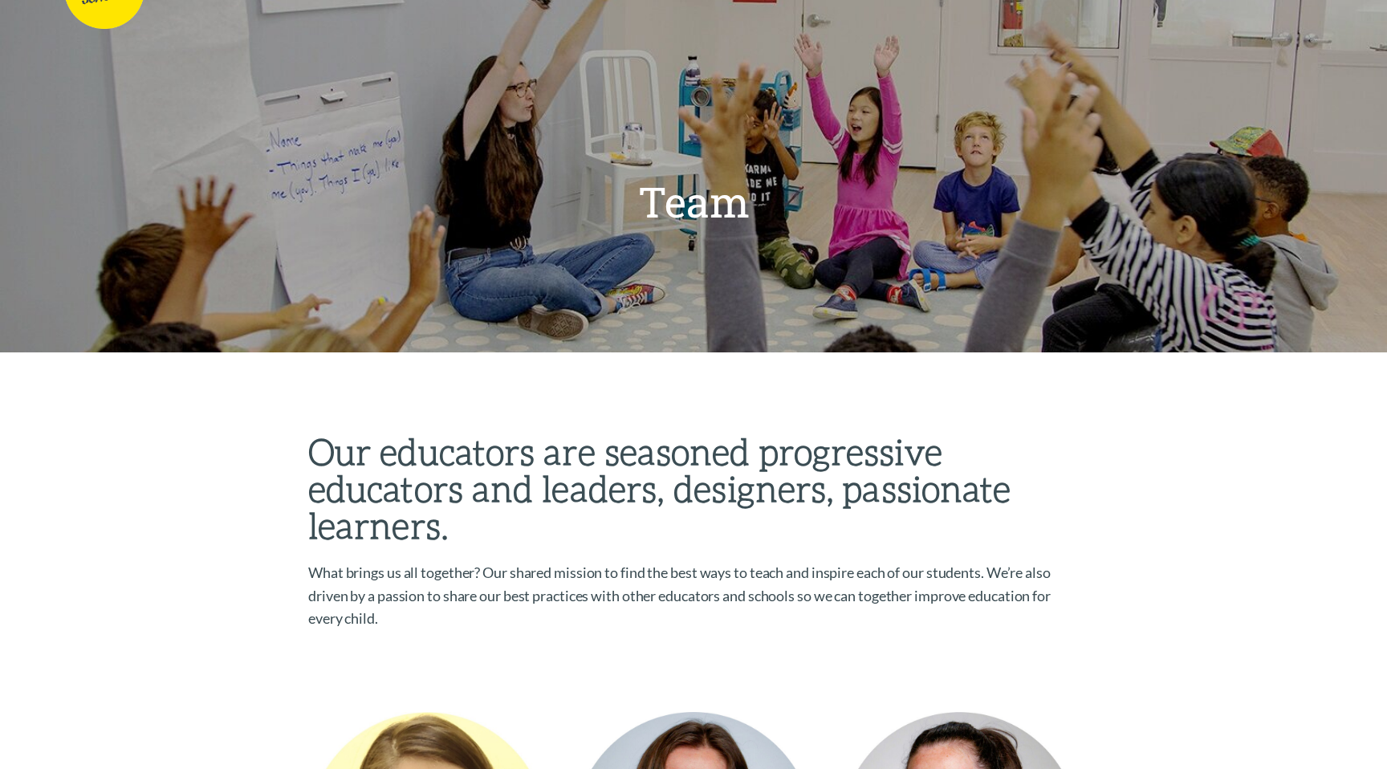
scroll to position [0, 0]
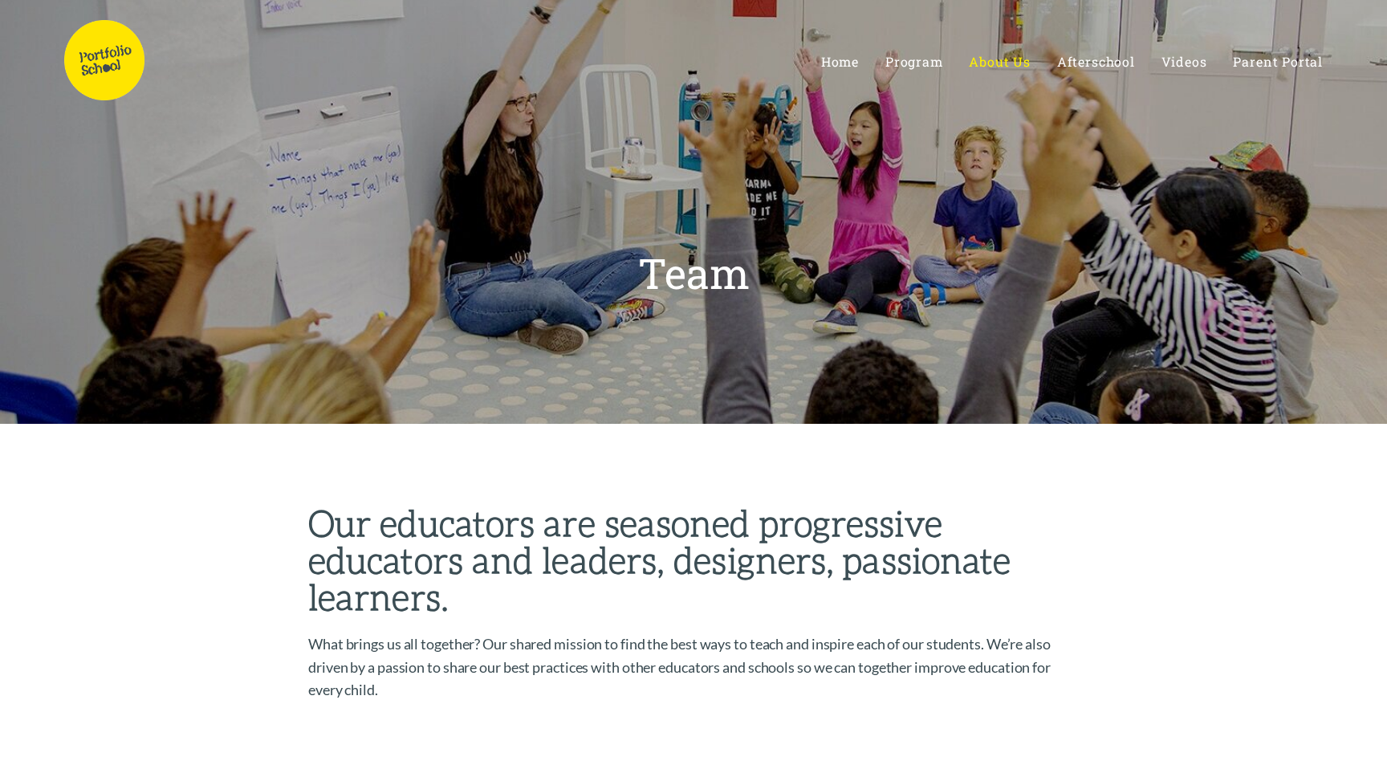
click at [101, 67] on img at bounding box center [104, 60] width 80 height 80
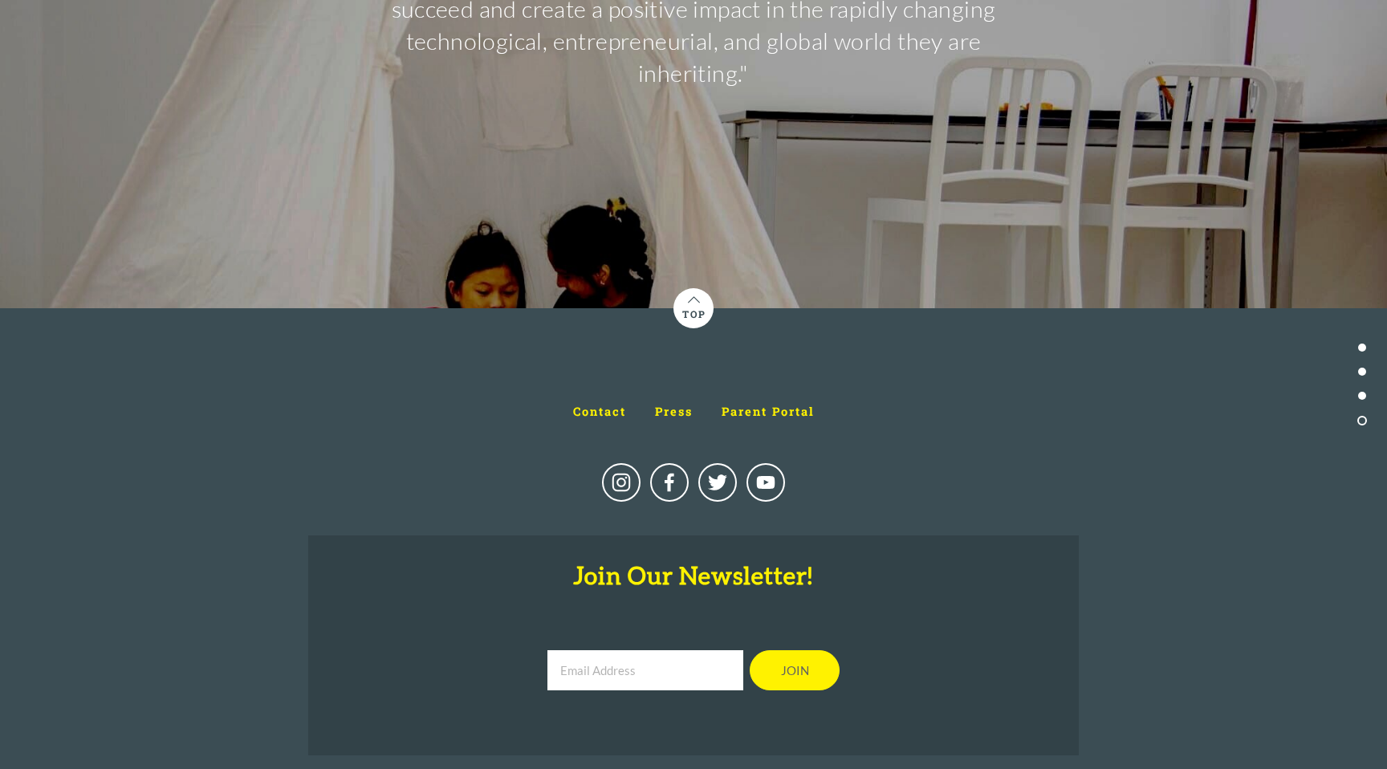
scroll to position [7490, 0]
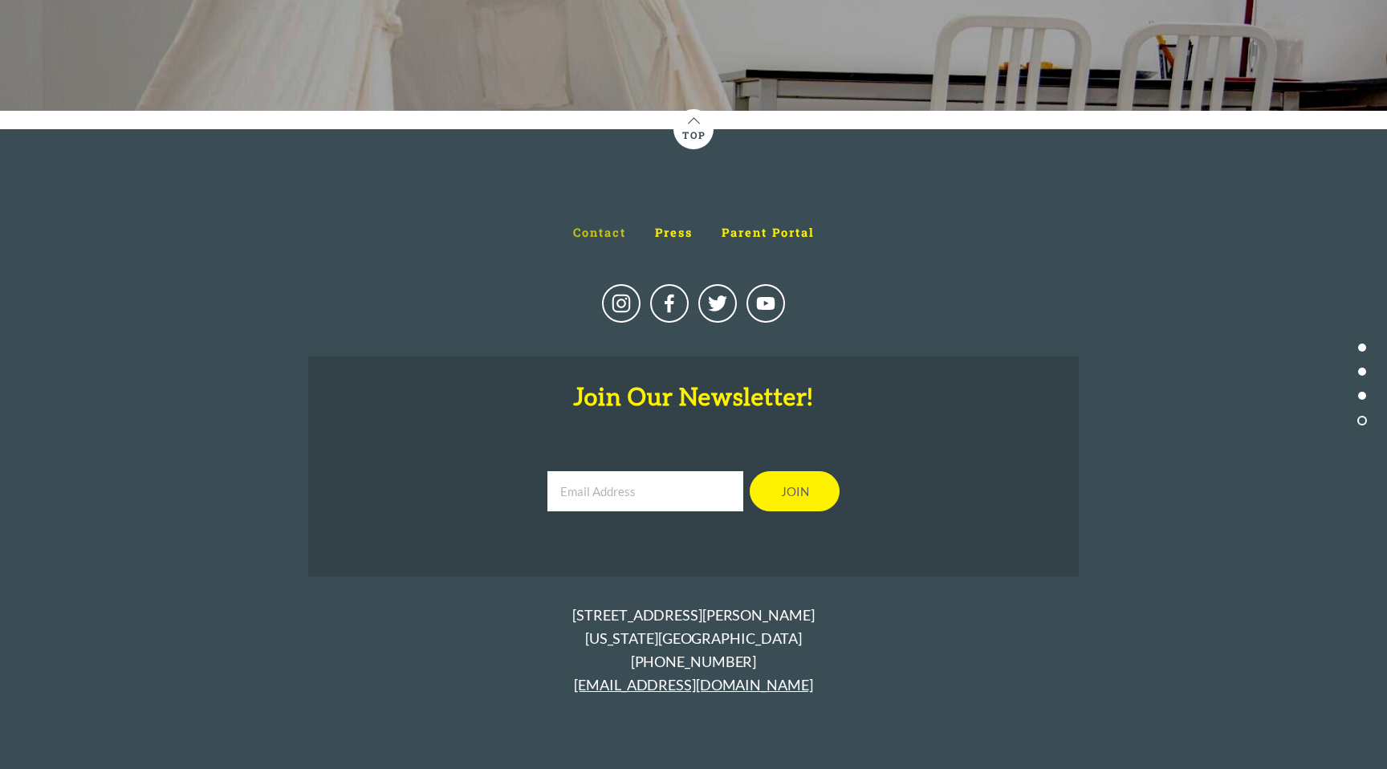
click at [604, 225] on span "Contact" at bounding box center [599, 232] width 53 height 15
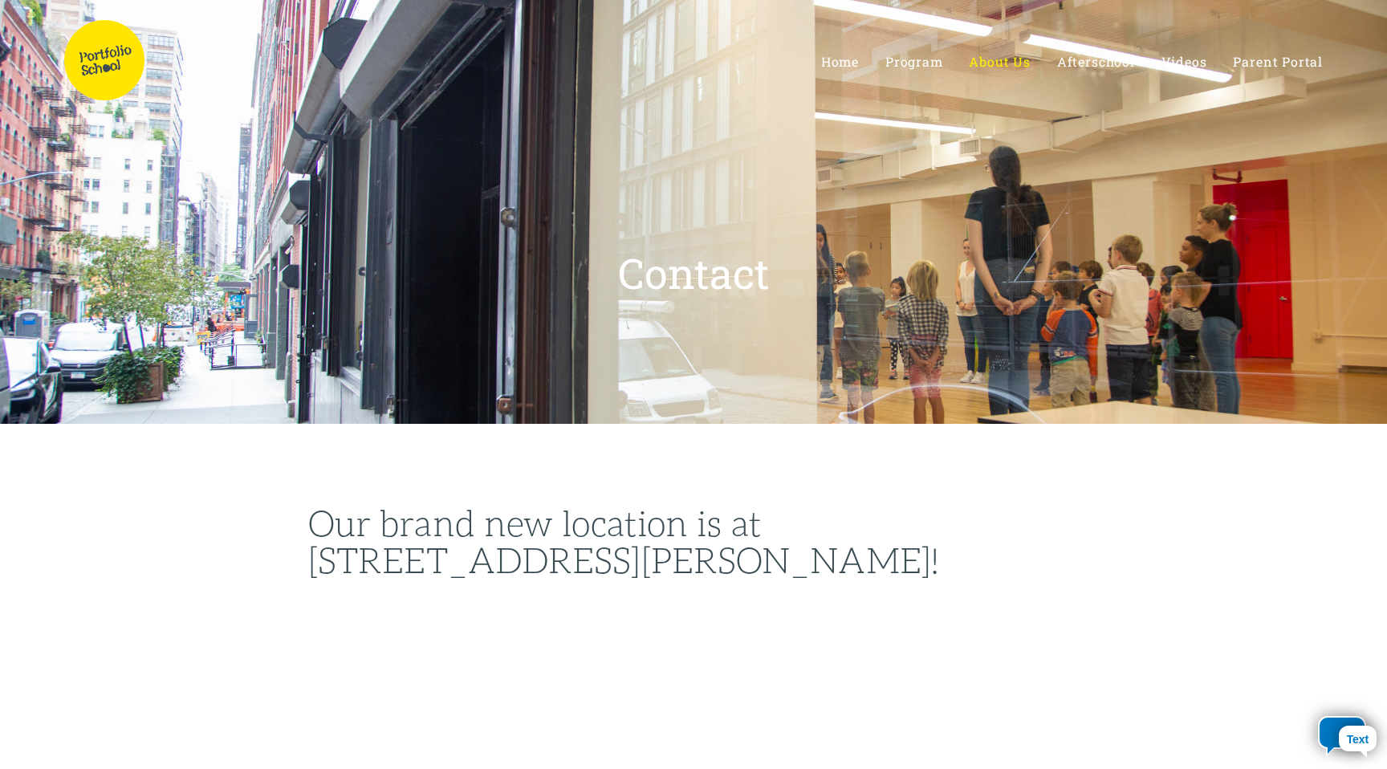
select select "US"
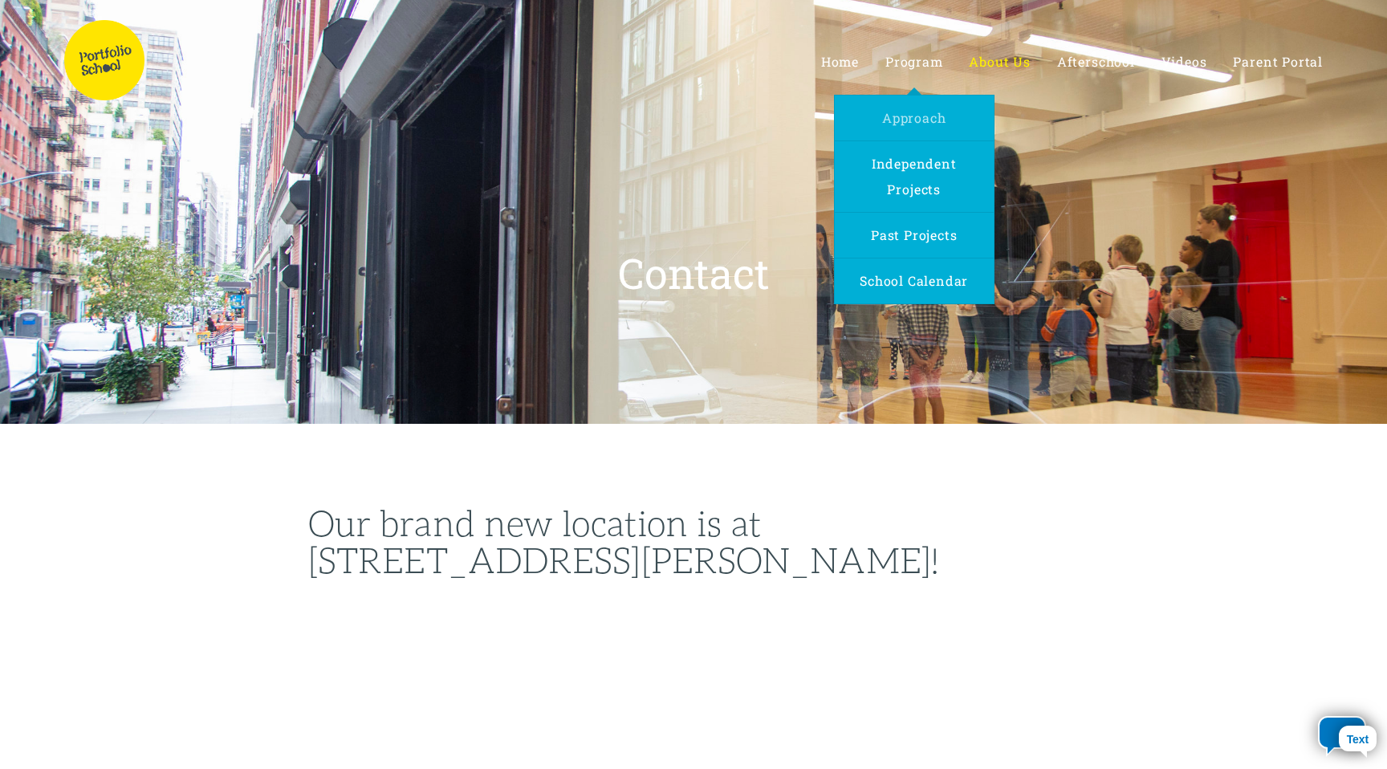
click at [911, 120] on span "Approach" at bounding box center [913, 117] width 63 height 17
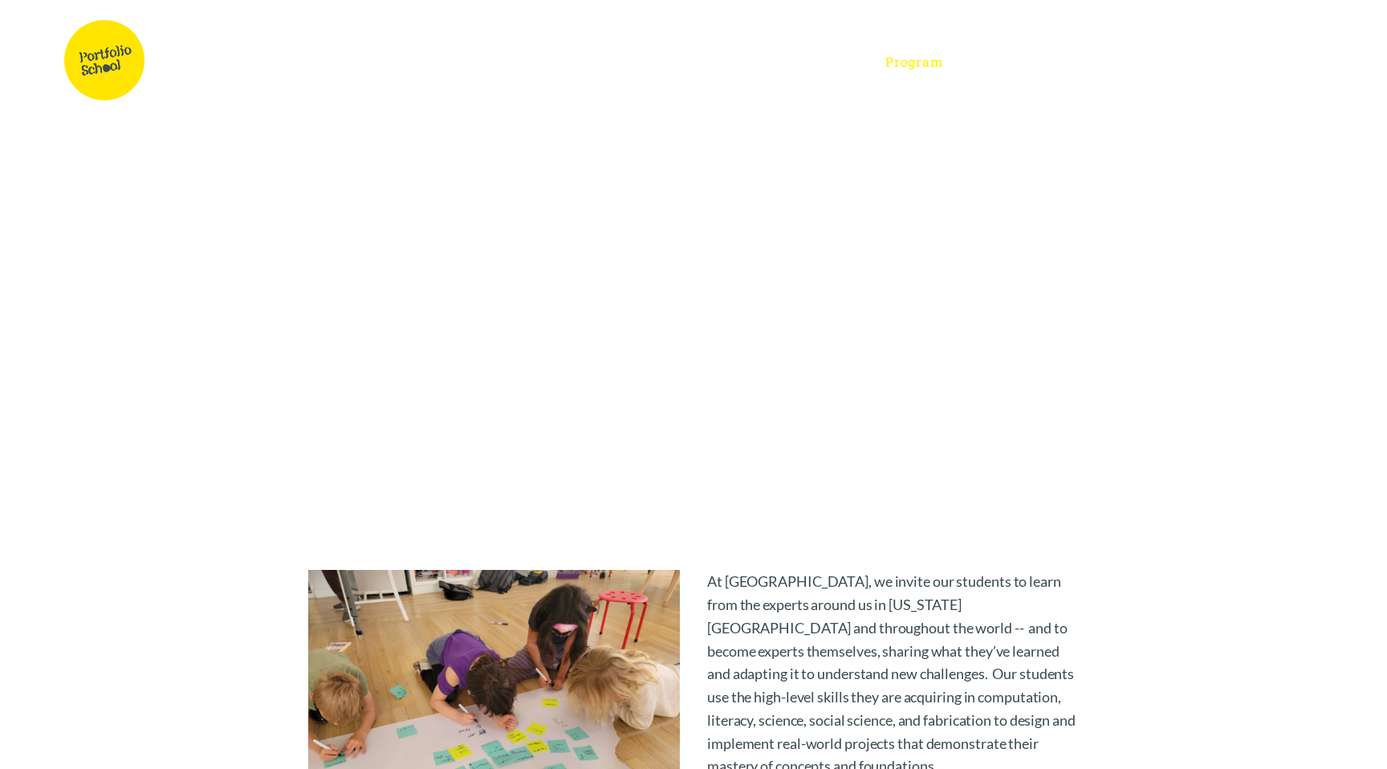
click at [1106, 63] on span "Afterschool" at bounding box center [1096, 61] width 78 height 17
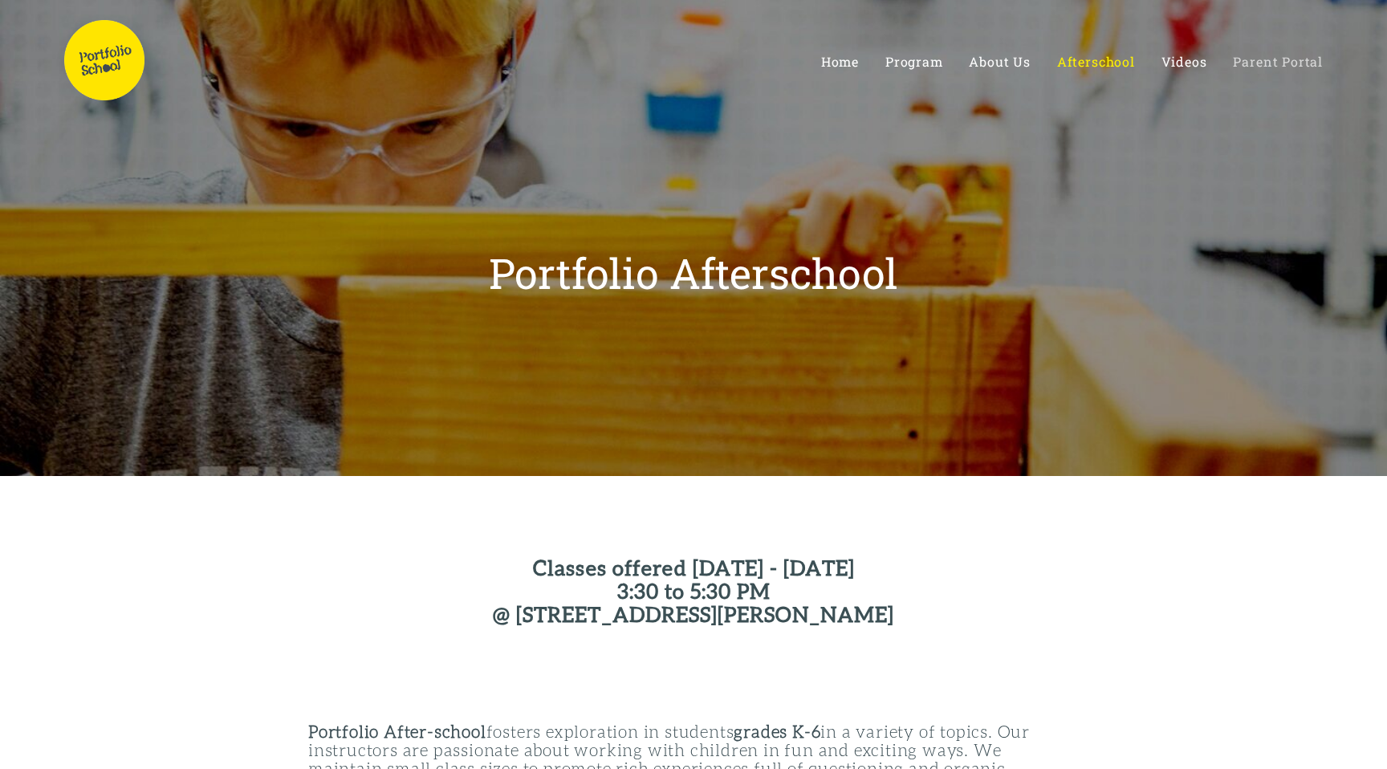
click at [1254, 67] on span "Parent Portal" at bounding box center [1278, 61] width 90 height 17
